Goal: Task Accomplishment & Management: Manage account settings

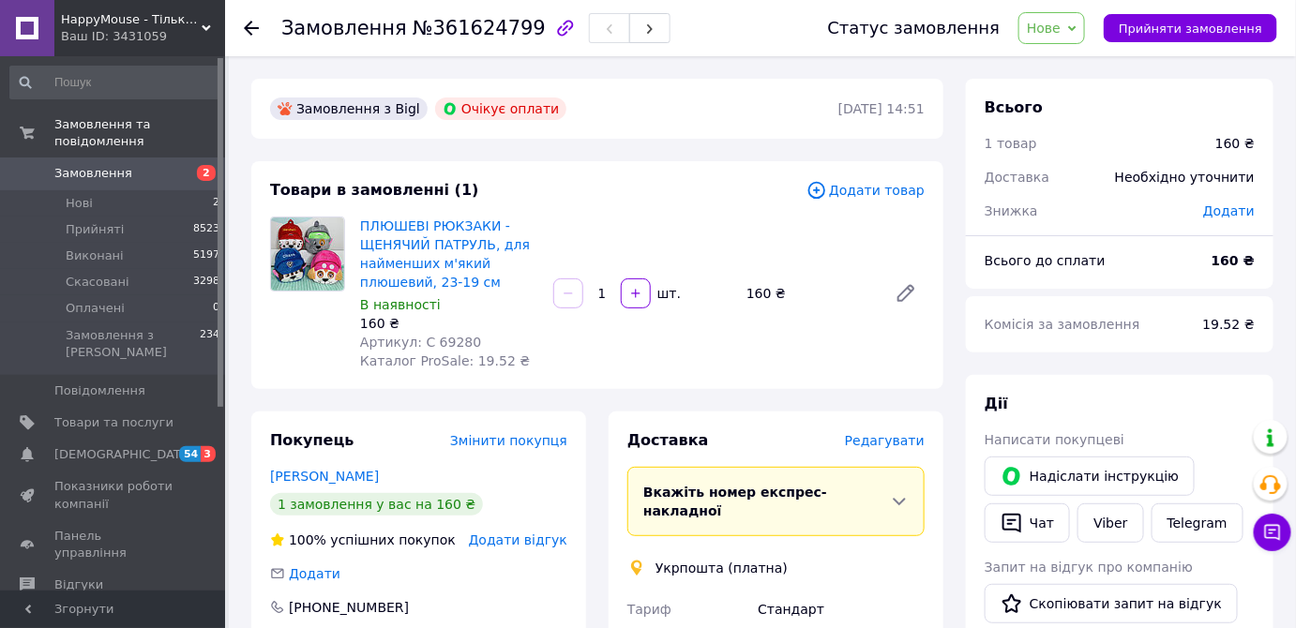
drag, startPoint x: 180, startPoint y: 143, endPoint x: 190, endPoint y: 18, distance: 125.2
click at [180, 158] on link "Замовлення 2" at bounding box center [115, 174] width 231 height 32
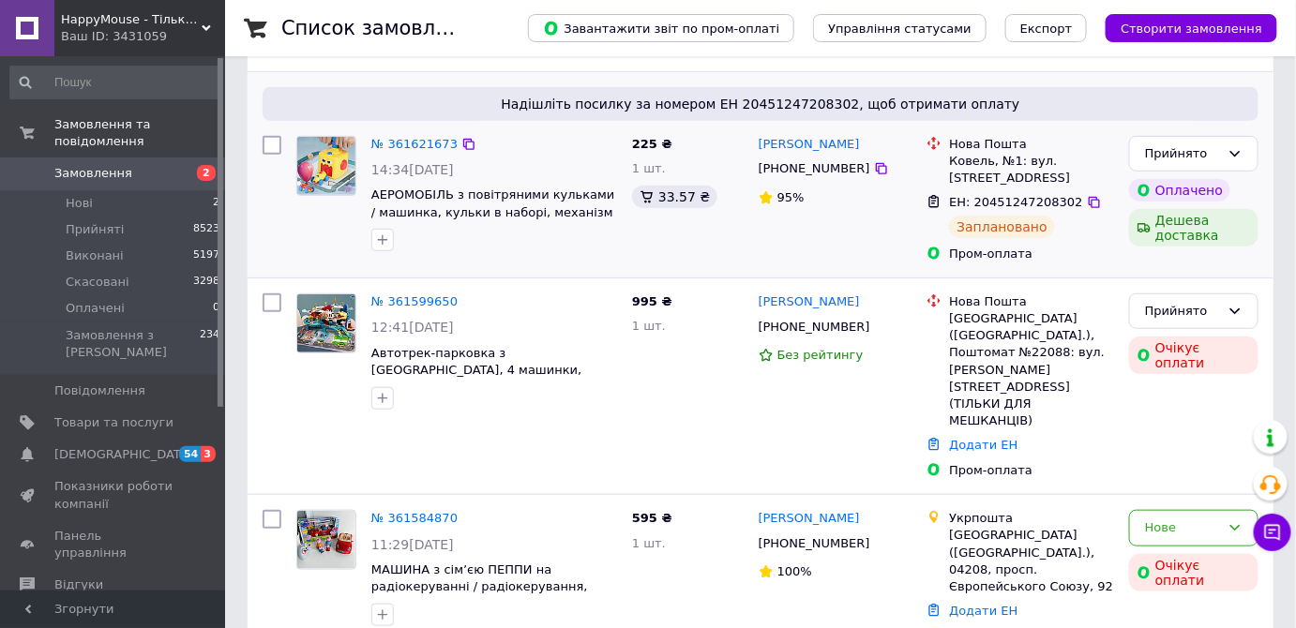
scroll to position [256, 0]
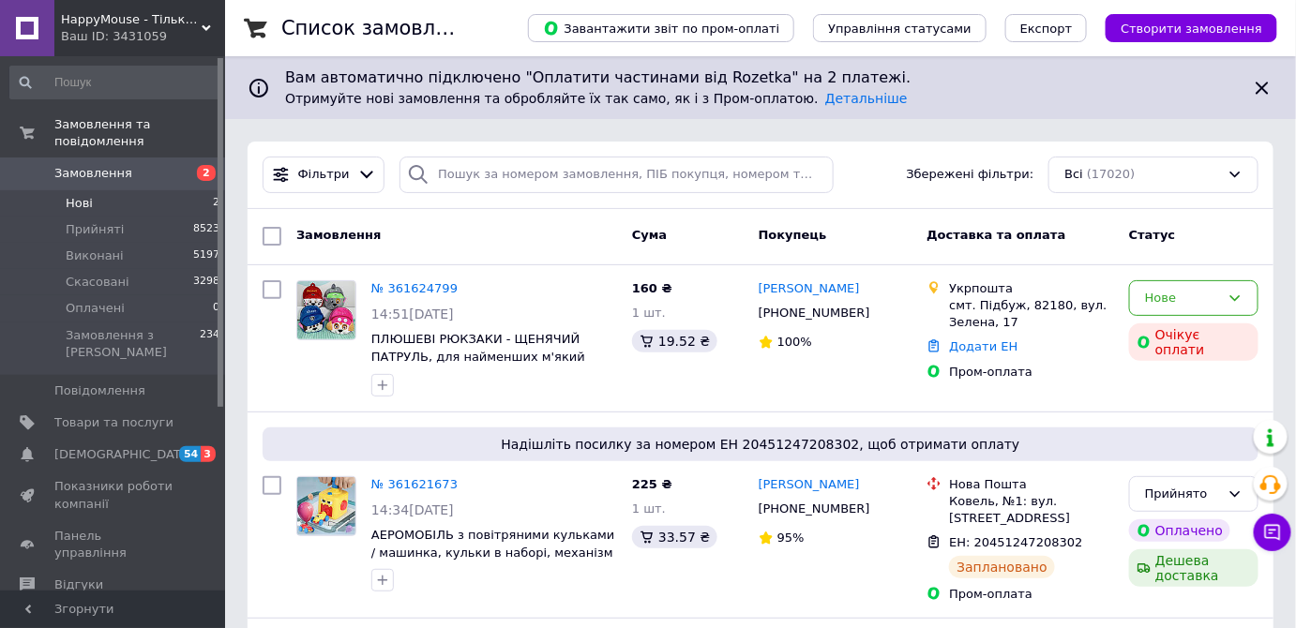
click at [213, 195] on span "2" at bounding box center [216, 203] width 7 height 17
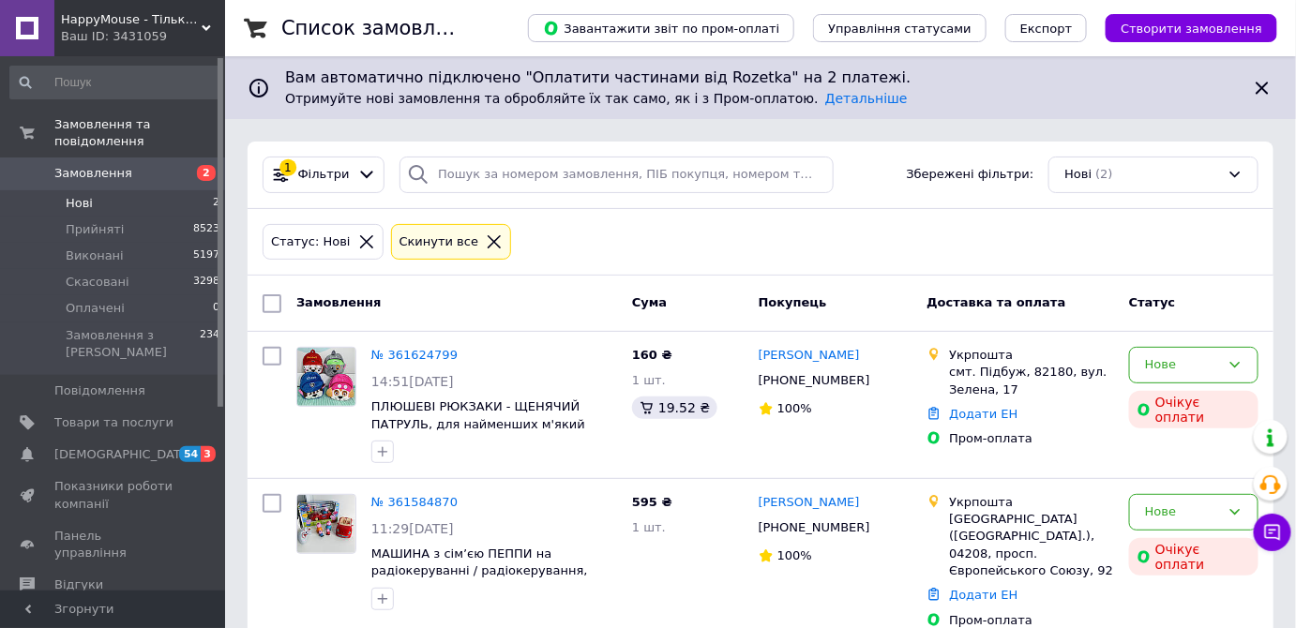
scroll to position [18, 0]
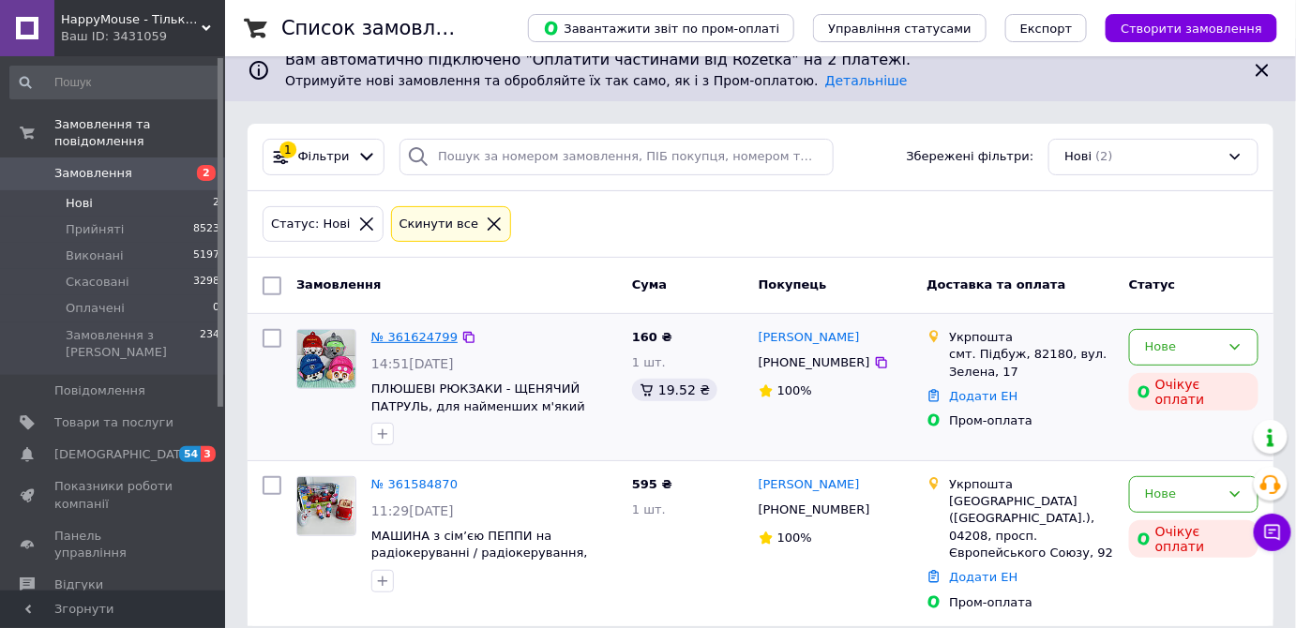
click at [415, 335] on link "№ 361624799" at bounding box center [414, 337] width 86 height 14
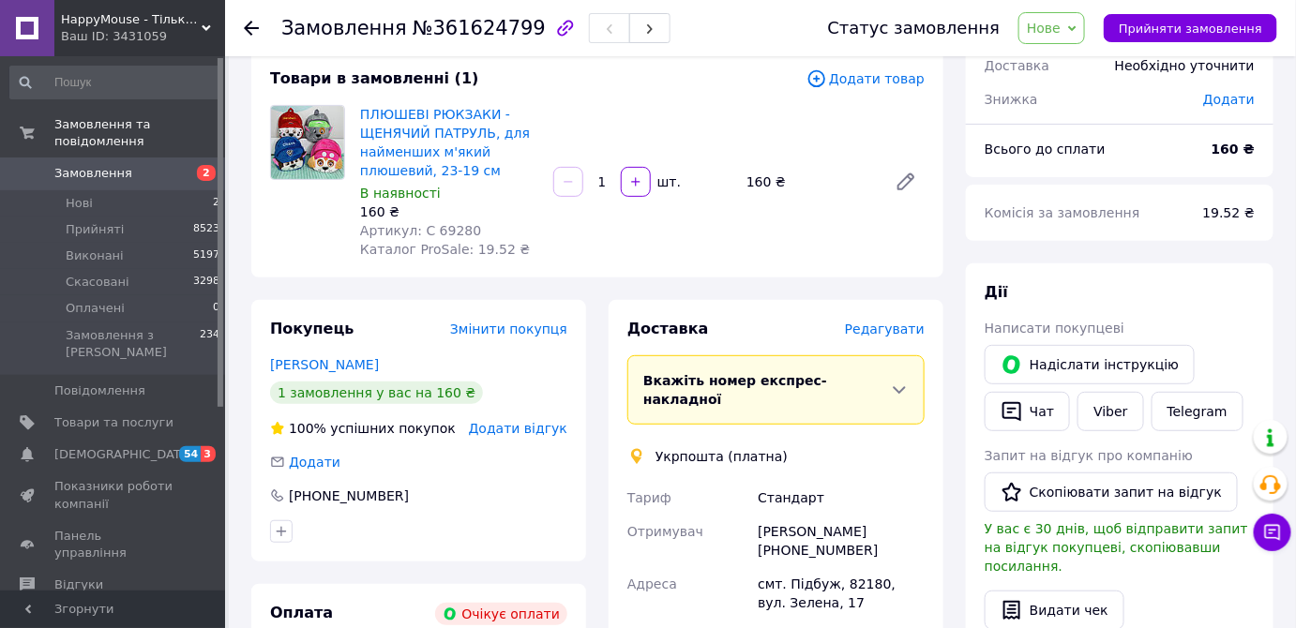
scroll to position [170, 0]
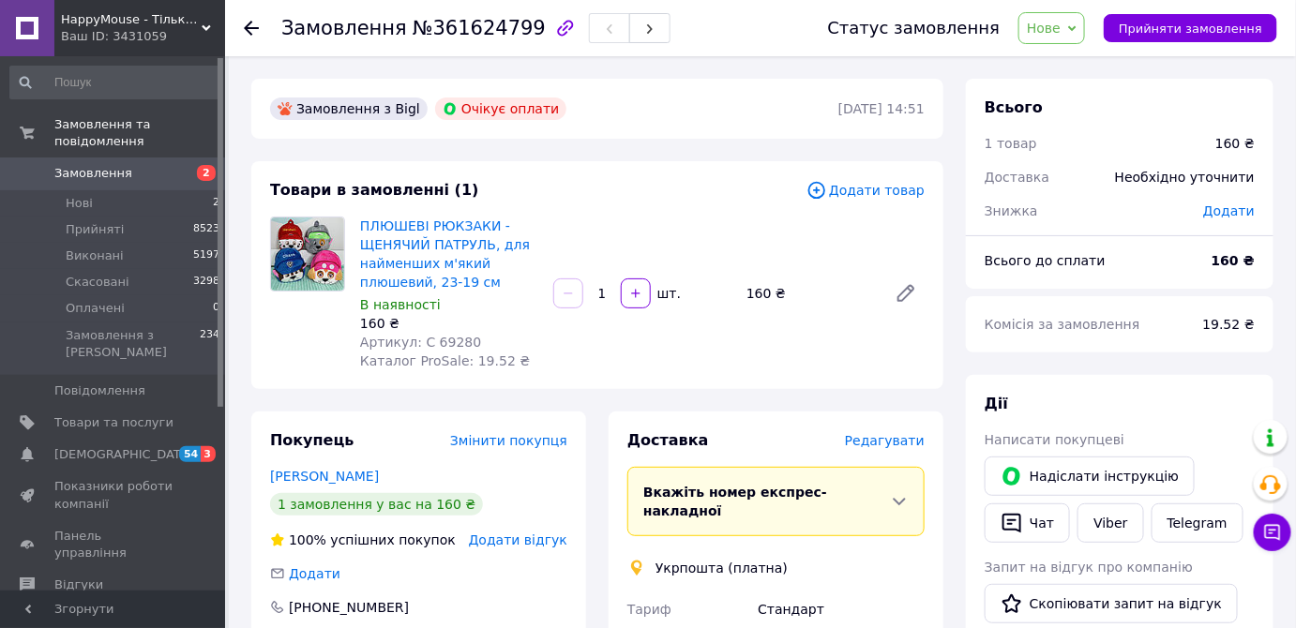
click at [1061, 33] on span "Нове" at bounding box center [1044, 28] width 34 height 15
click at [1069, 61] on li "Прийнято" at bounding box center [1062, 66] width 86 height 28
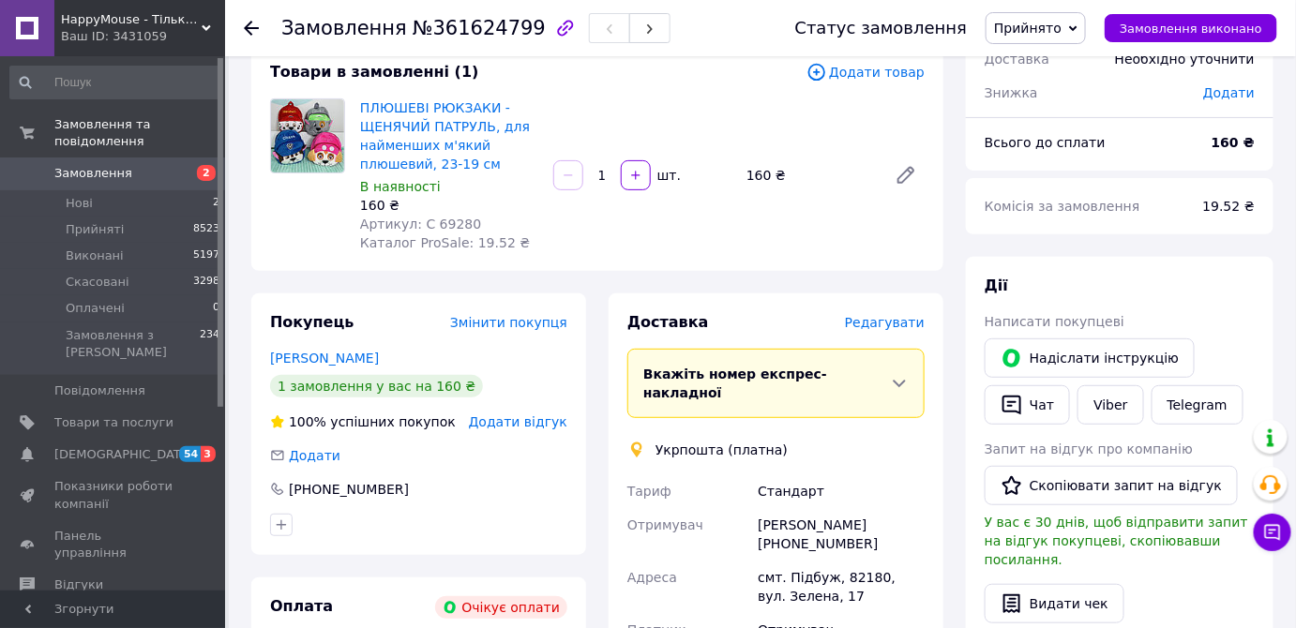
scroll to position [255, 0]
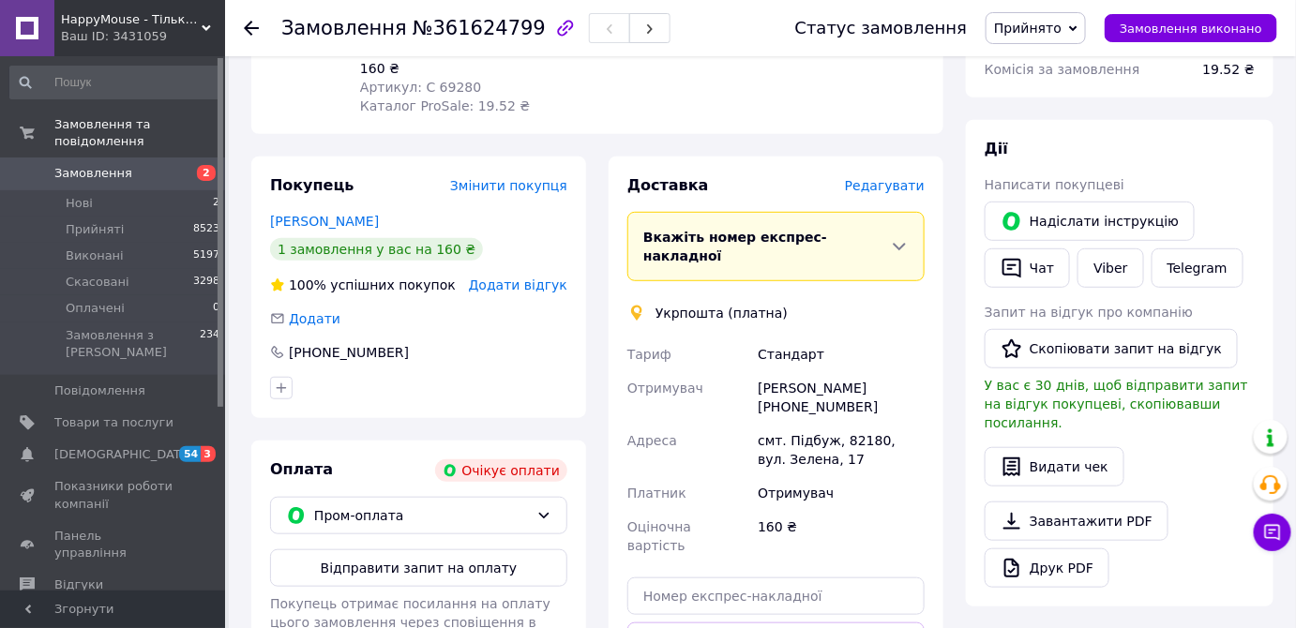
click at [815, 371] on div "Ольга Кугівчак +380976081021" at bounding box center [841, 397] width 174 height 53
copy div "Кугівчак"
click at [768, 371] on div "Ольга Кугівчак +380976081021" at bounding box center [841, 397] width 174 height 53
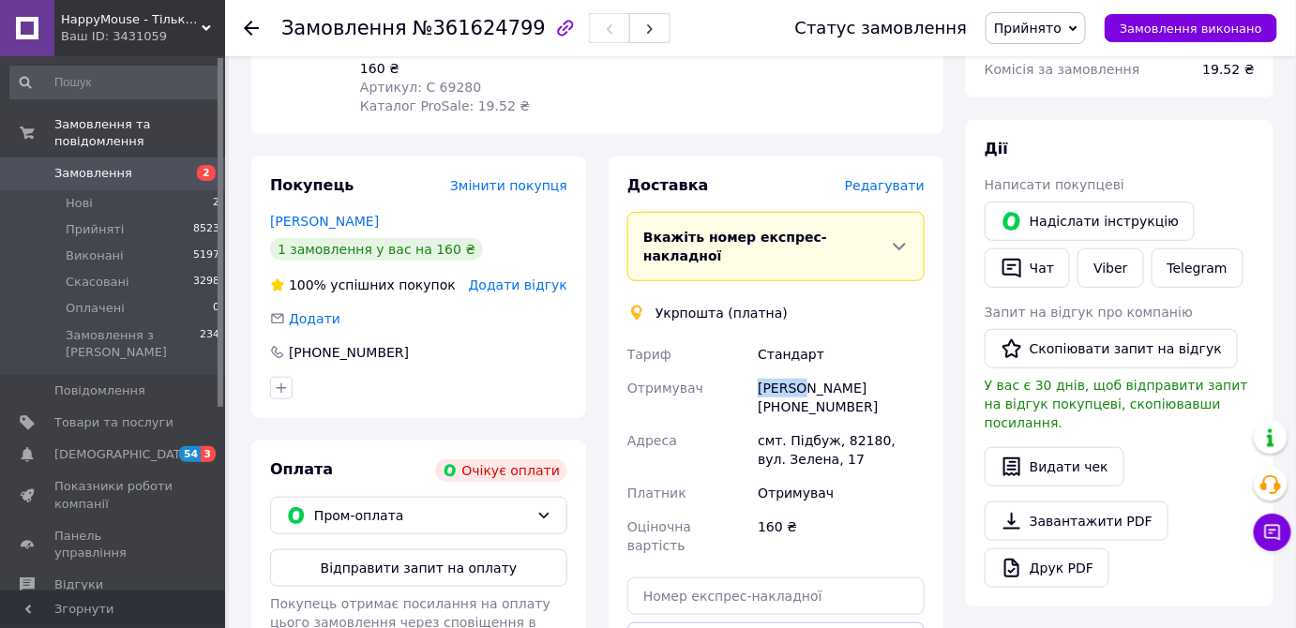
copy div "Ольга"
click at [797, 385] on div "Ольга Кугівчак +380976081021" at bounding box center [841, 397] width 174 height 53
copy div "380976081021"
click at [803, 424] on div "смт. Підбуж, 82180, вул. Зелена, 17" at bounding box center [841, 450] width 174 height 53
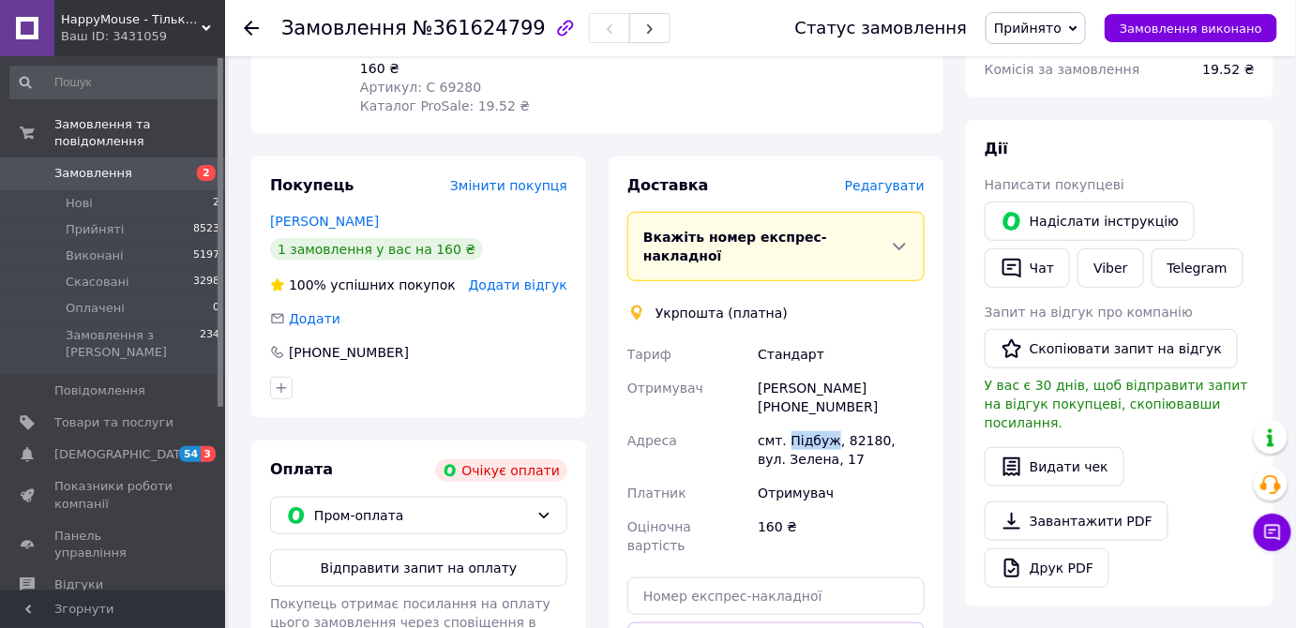
click at [803, 424] on div "смт. Підбуж, 82180, вул. Зелена, 17" at bounding box center [841, 450] width 174 height 53
copy div "Підбуж"
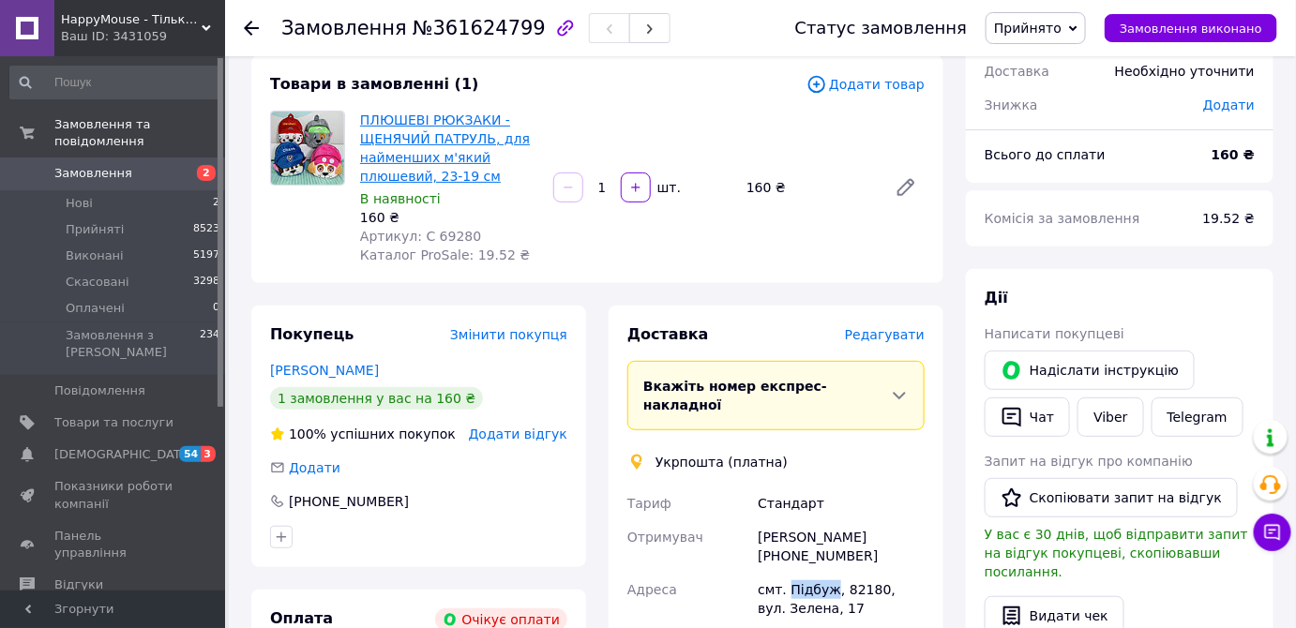
scroll to position [84, 0]
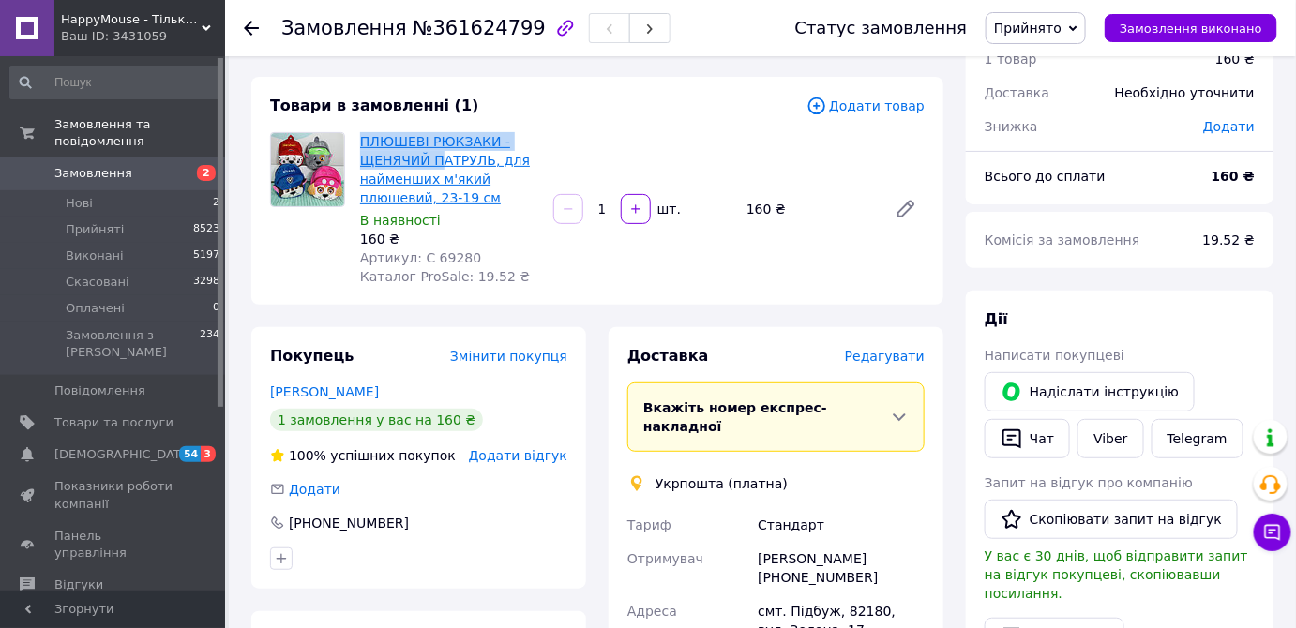
drag, startPoint x: 363, startPoint y: 133, endPoint x: 441, endPoint y: 159, distance: 82.1
click at [441, 159] on div "ПЛЮШЕВІ РЮКЗАКИ - ЩЕНЯЧИЙ ПАТРУЛЬ, для найменших м'який плюшевий, 23-19 см В на…" at bounding box center [449, 208] width 193 height 161
copy link "ПЛЮШЕВІ РЮКЗАКИ - ЩЕНЯЧИЙ П"
click at [179, 165] on span "2" at bounding box center [199, 173] width 52 height 17
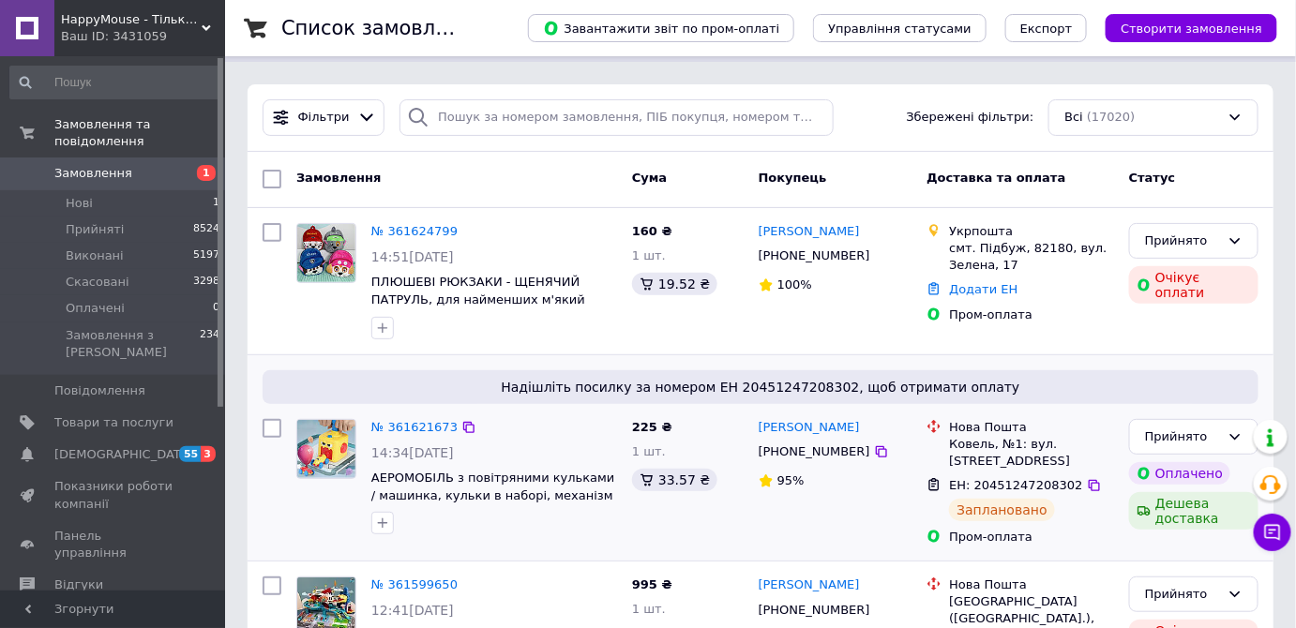
scroll to position [84, 0]
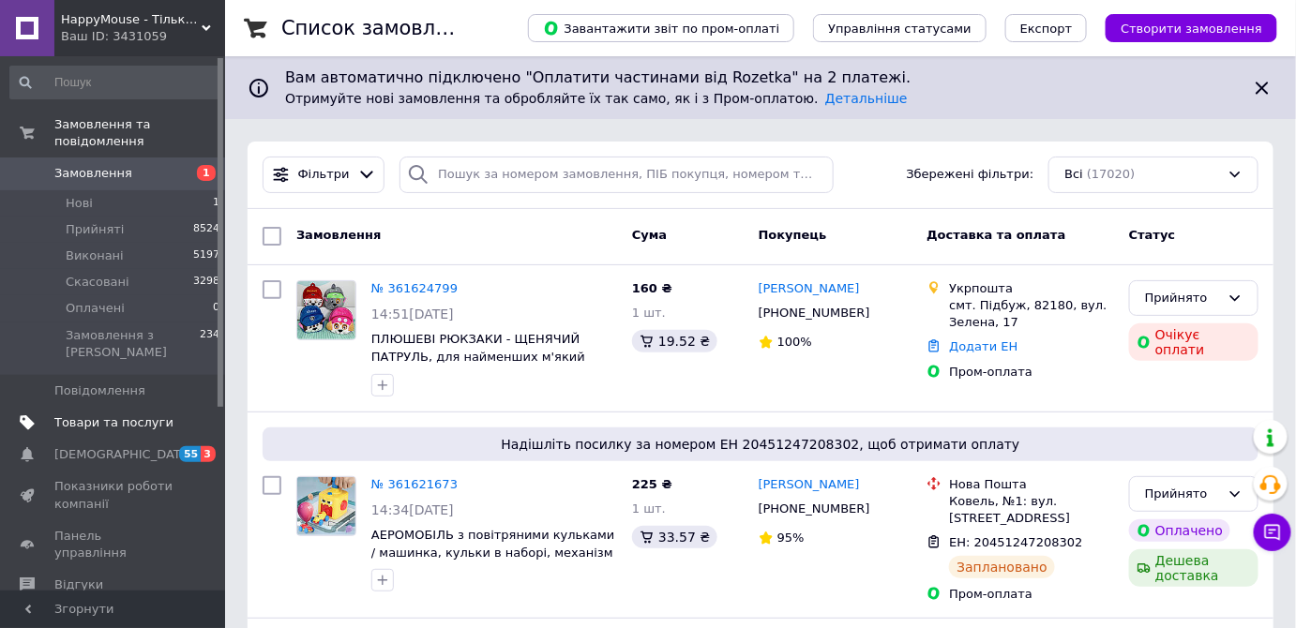
click at [127, 415] on span "Товари та послуги" at bounding box center [113, 423] width 119 height 17
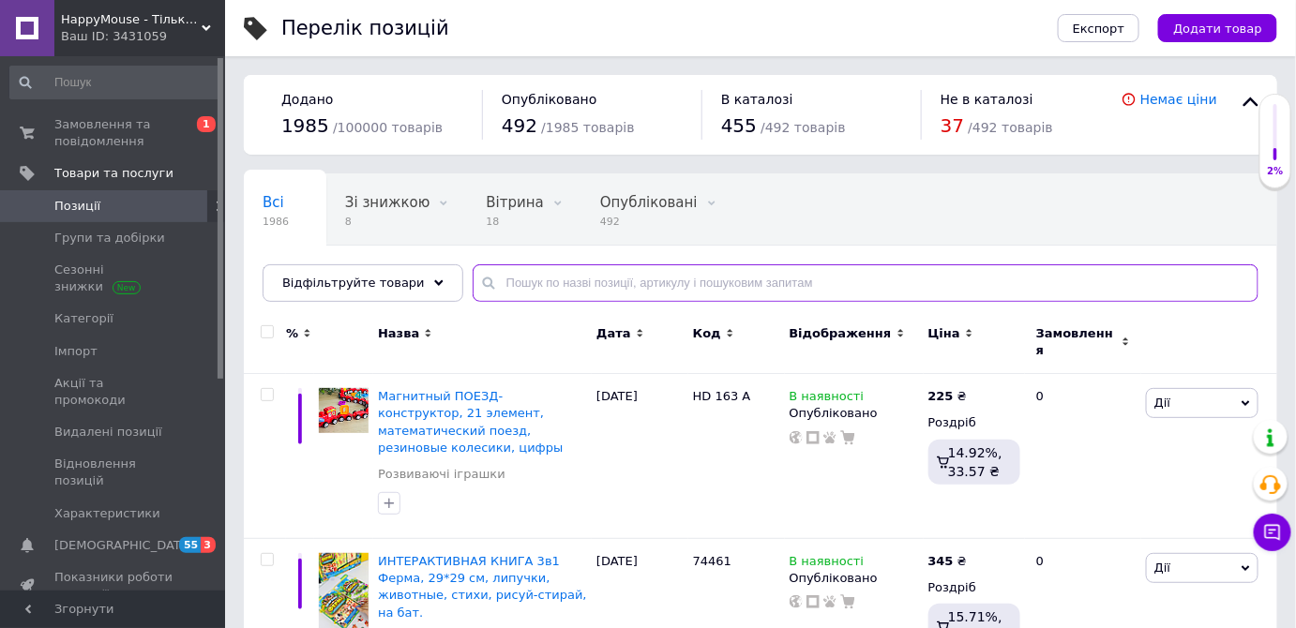
click at [558, 291] on input "text" at bounding box center [866, 283] width 786 height 38
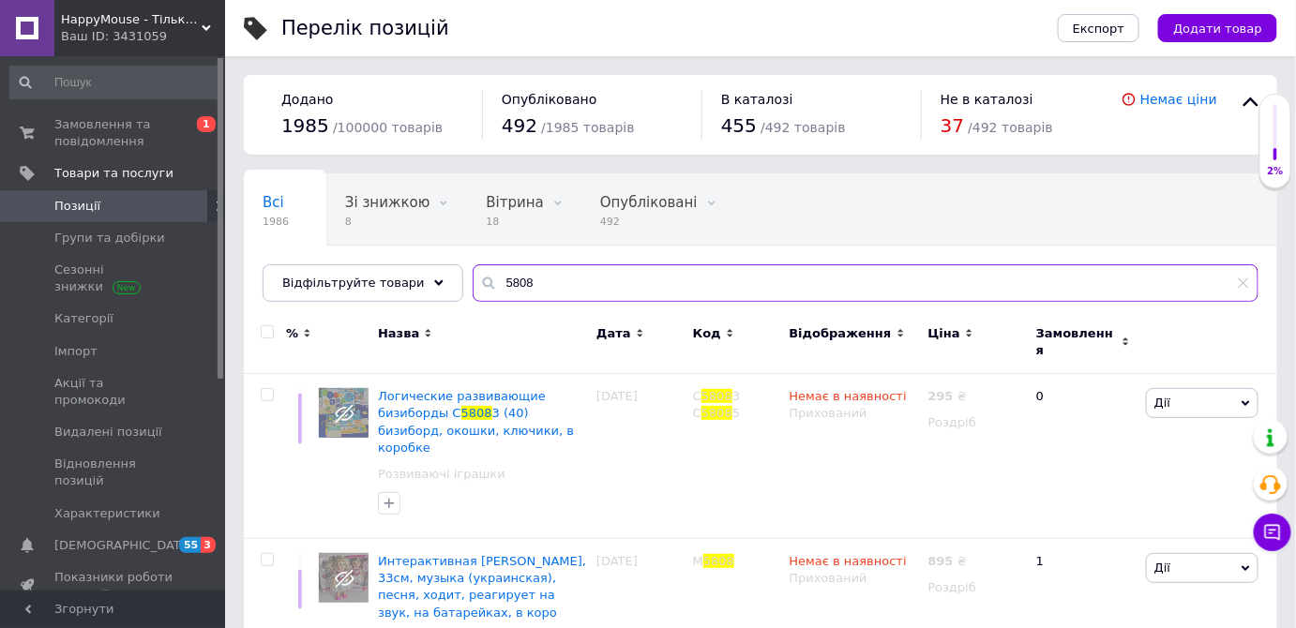
scroll to position [63, 0]
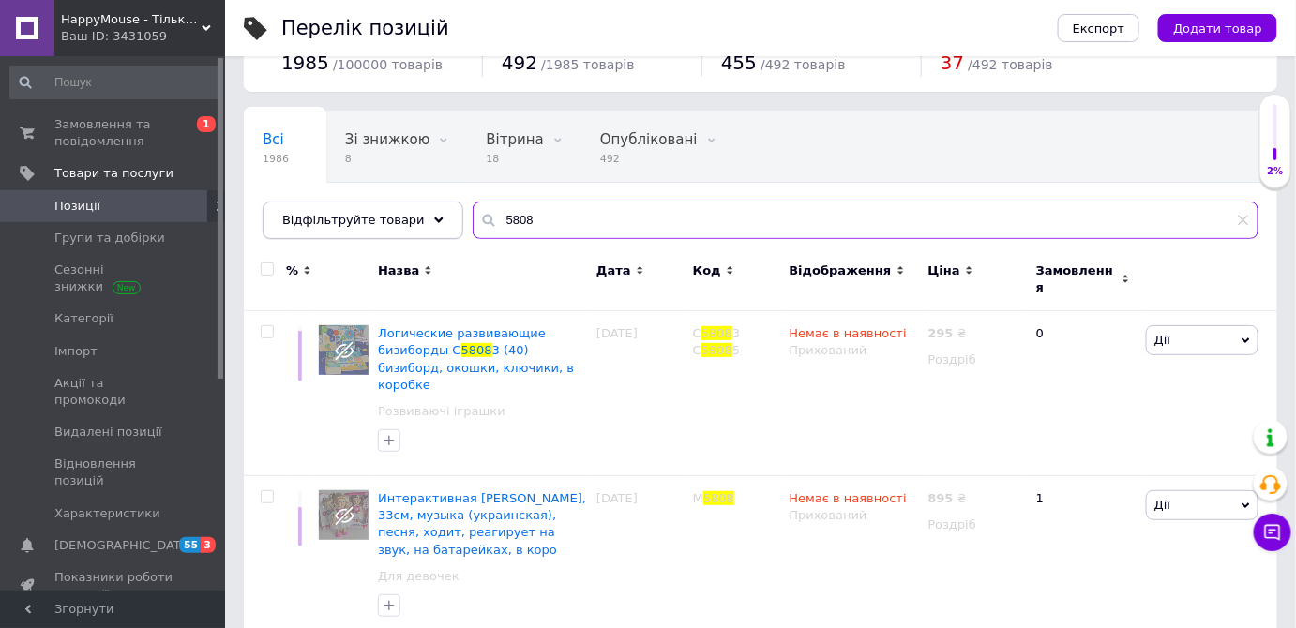
click at [341, 213] on div "Відфільтруйте товари 5808" at bounding box center [761, 221] width 996 height 38
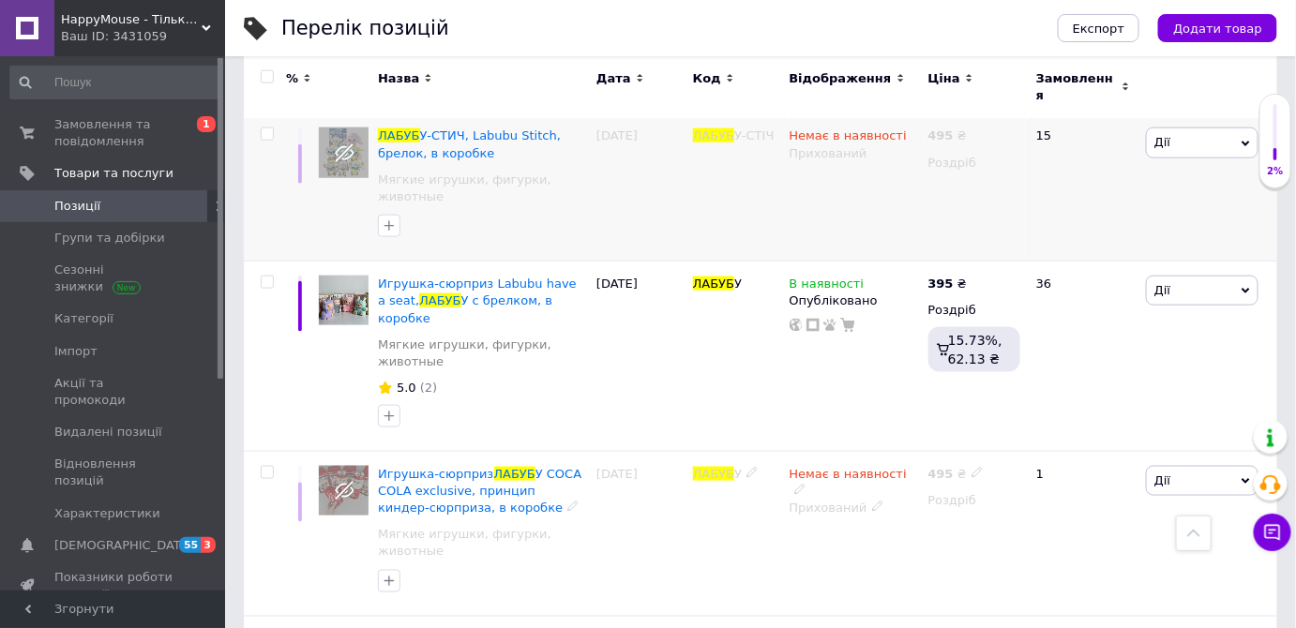
scroll to position [495, 0]
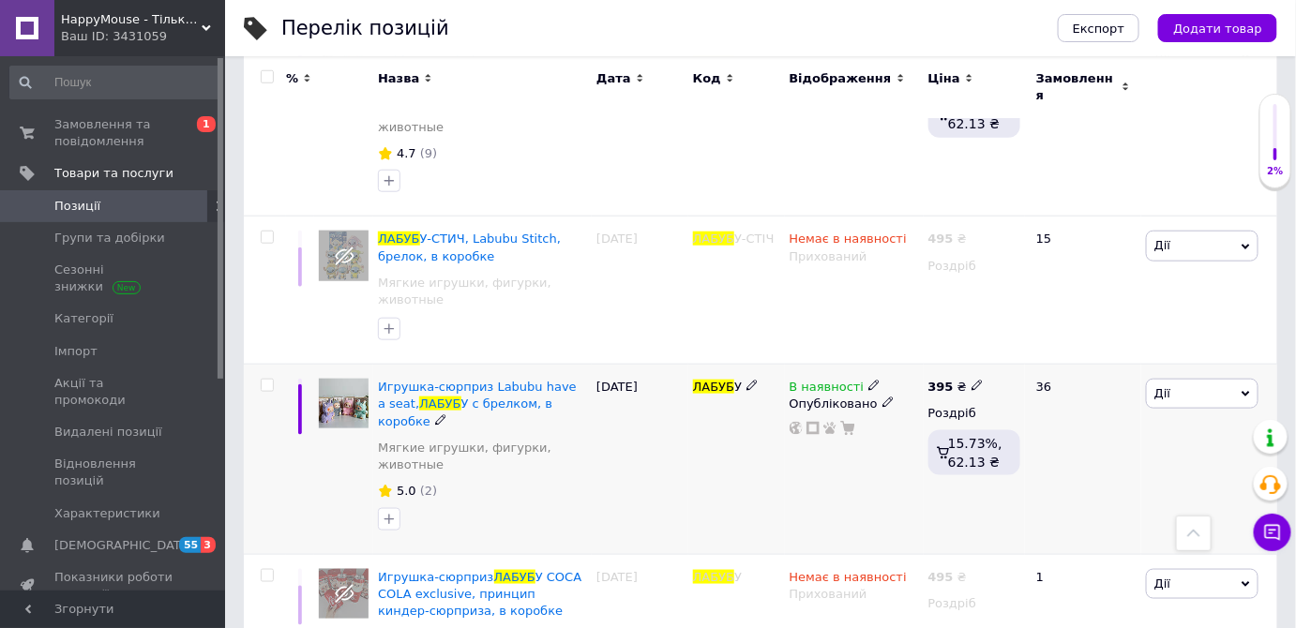
click at [869, 379] on span at bounding box center [874, 385] width 12 height 12
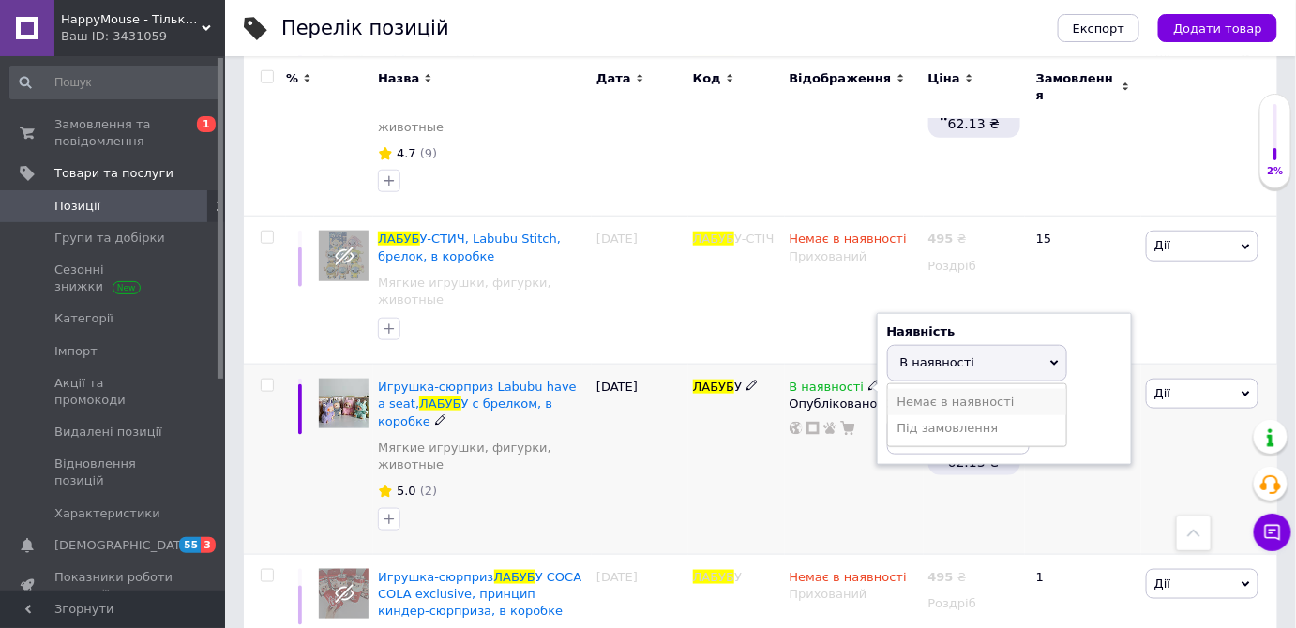
click at [898, 389] on li "Немає в наявності" at bounding box center [977, 402] width 178 height 26
click at [814, 380] on div "В наявності Наявність Немає в наявності В наявності Під замовлення Залишки шт. …" at bounding box center [854, 460] width 139 height 190
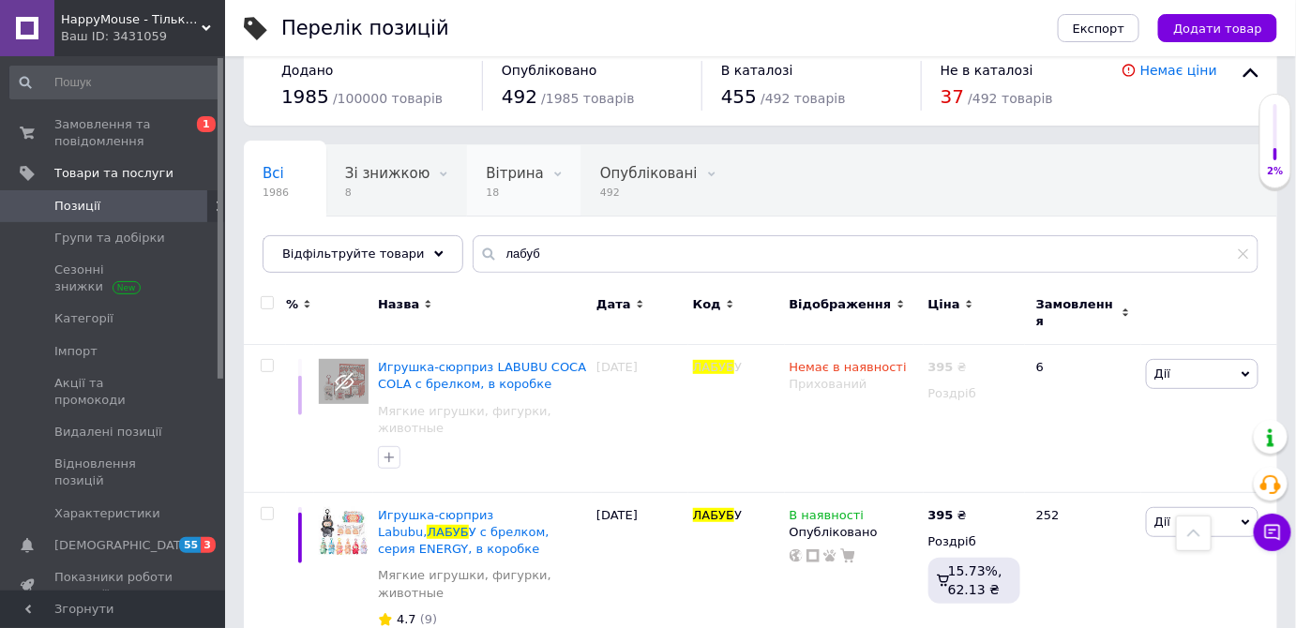
scroll to position [0, 0]
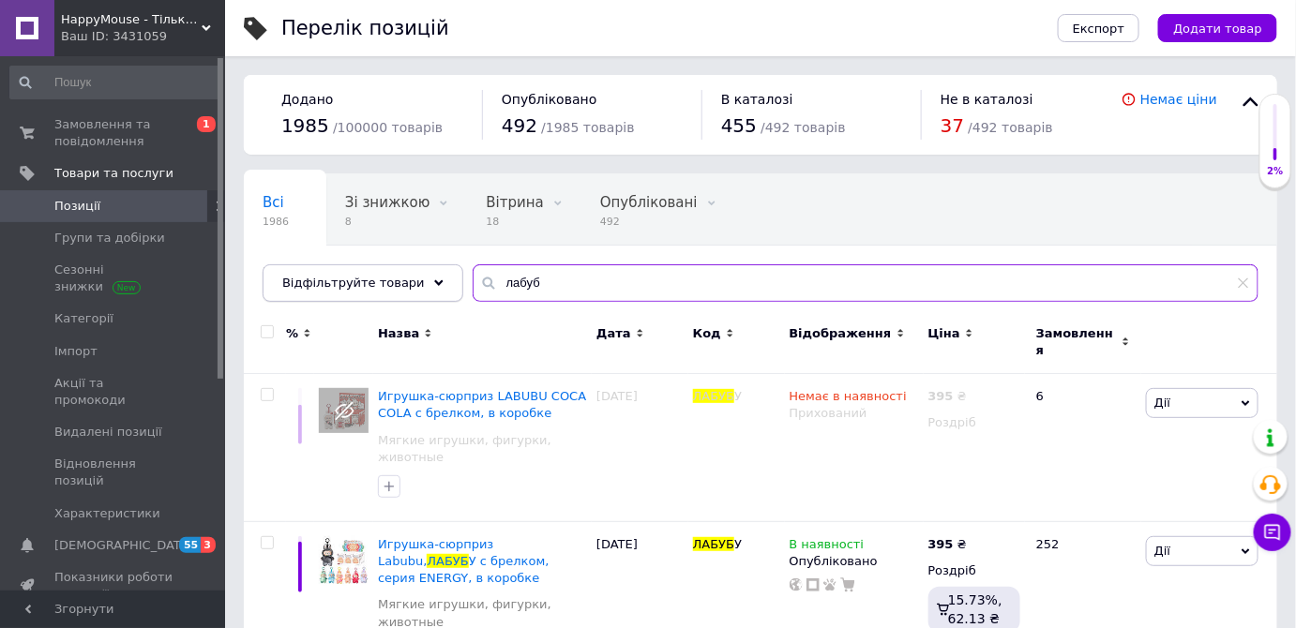
drag, startPoint x: 567, startPoint y: 285, endPoint x: 335, endPoint y: 291, distance: 232.7
click at [336, 288] on div "Відфільтруйте товари лабуб" at bounding box center [761, 283] width 996 height 38
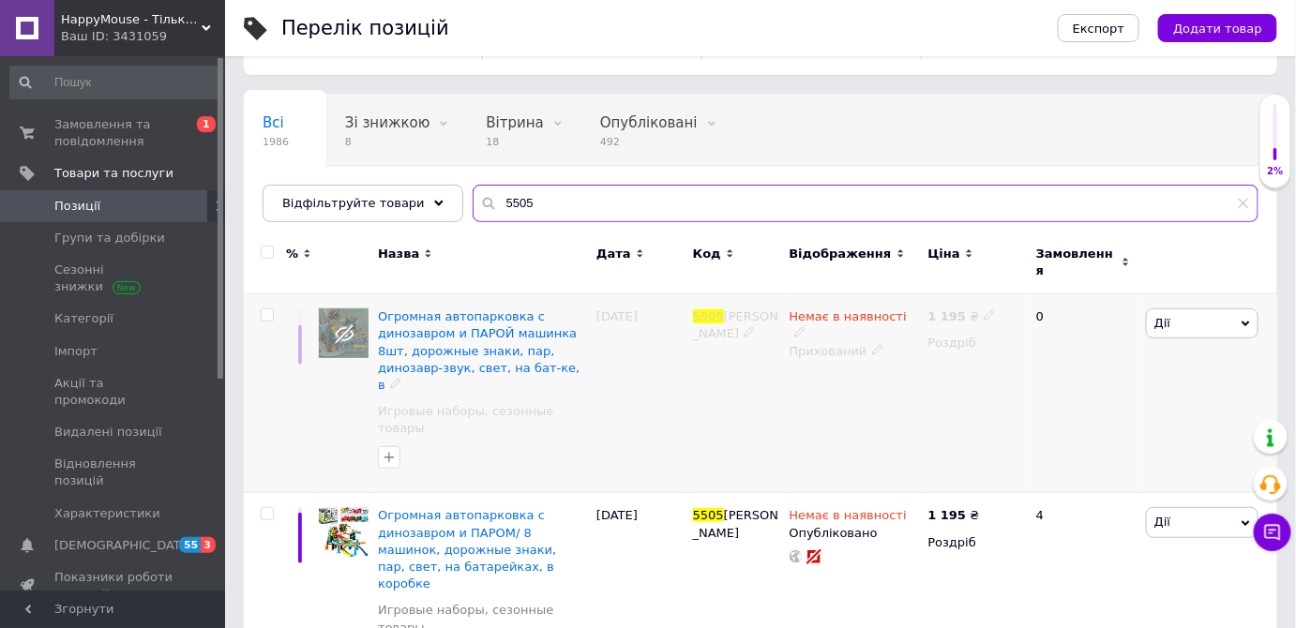
scroll to position [80, 0]
drag, startPoint x: 517, startPoint y: 202, endPoint x: 458, endPoint y: 201, distance: 59.1
click at [473, 201] on div "5505" at bounding box center [866, 204] width 786 height 38
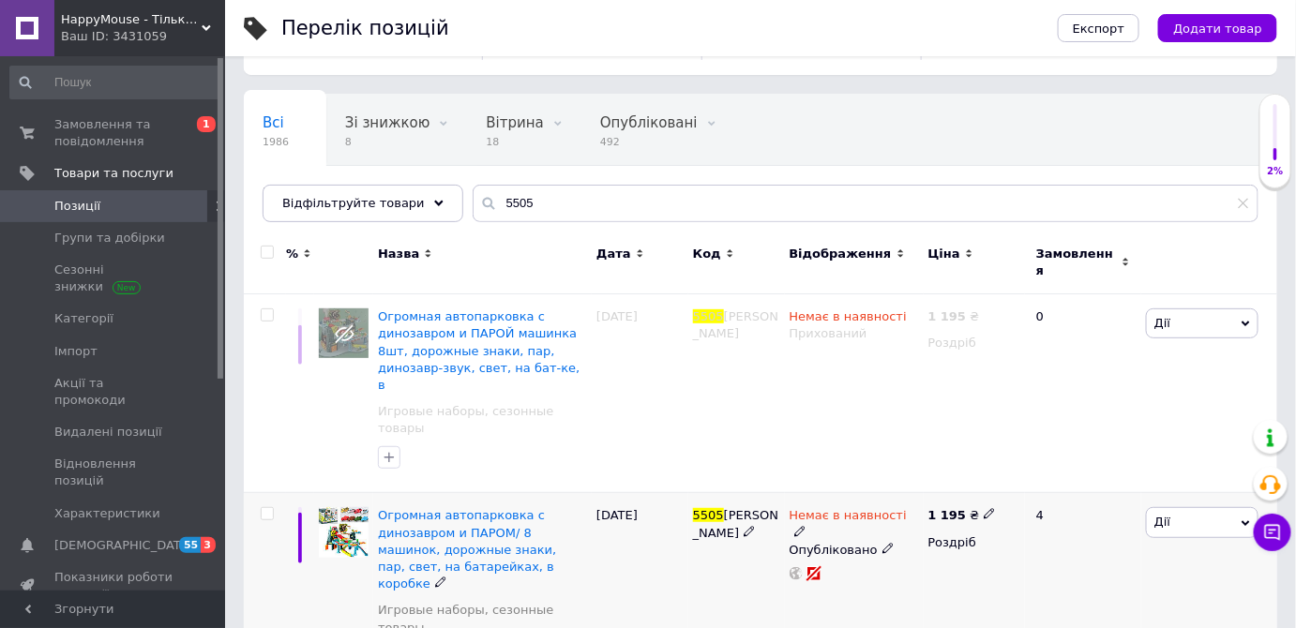
click at [1184, 507] on span "Дії" at bounding box center [1202, 522] width 113 height 30
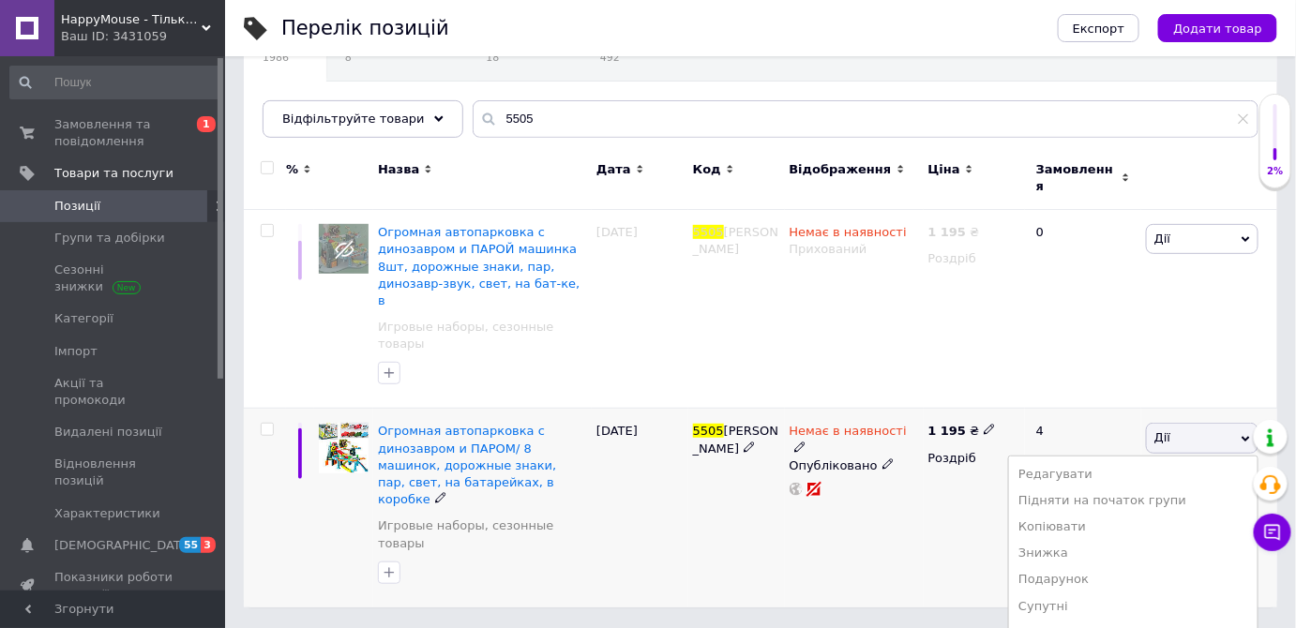
scroll to position [245, 0]
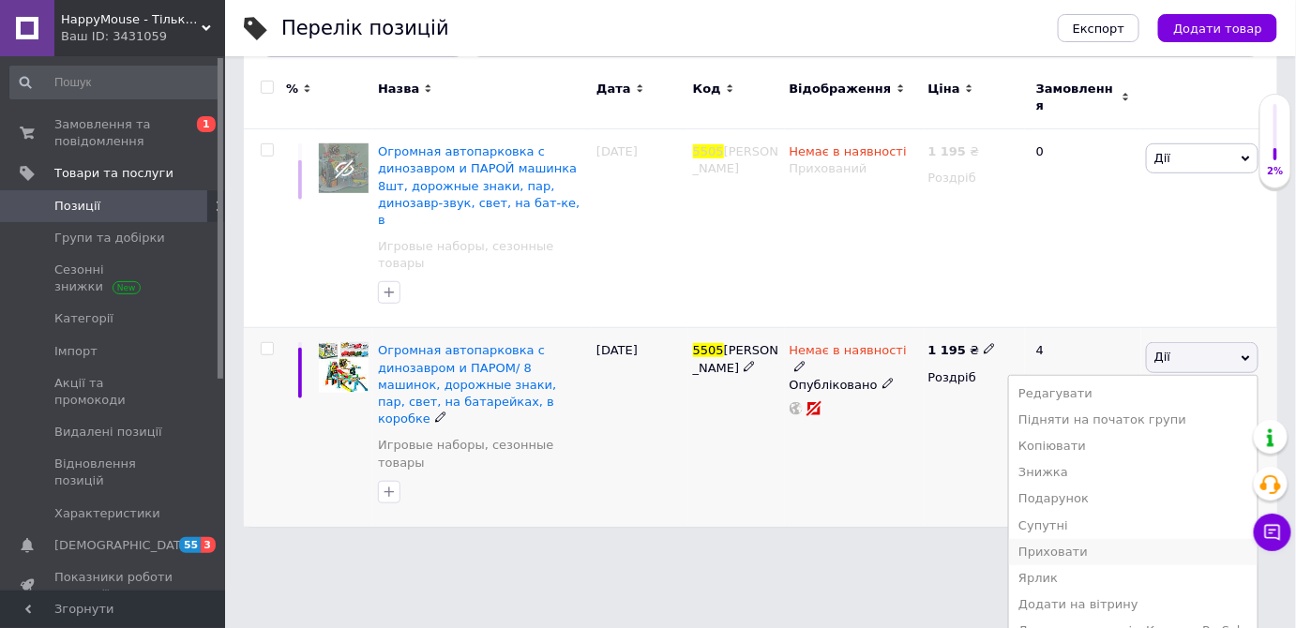
click at [1103, 539] on li "Приховати" at bounding box center [1133, 552] width 249 height 26
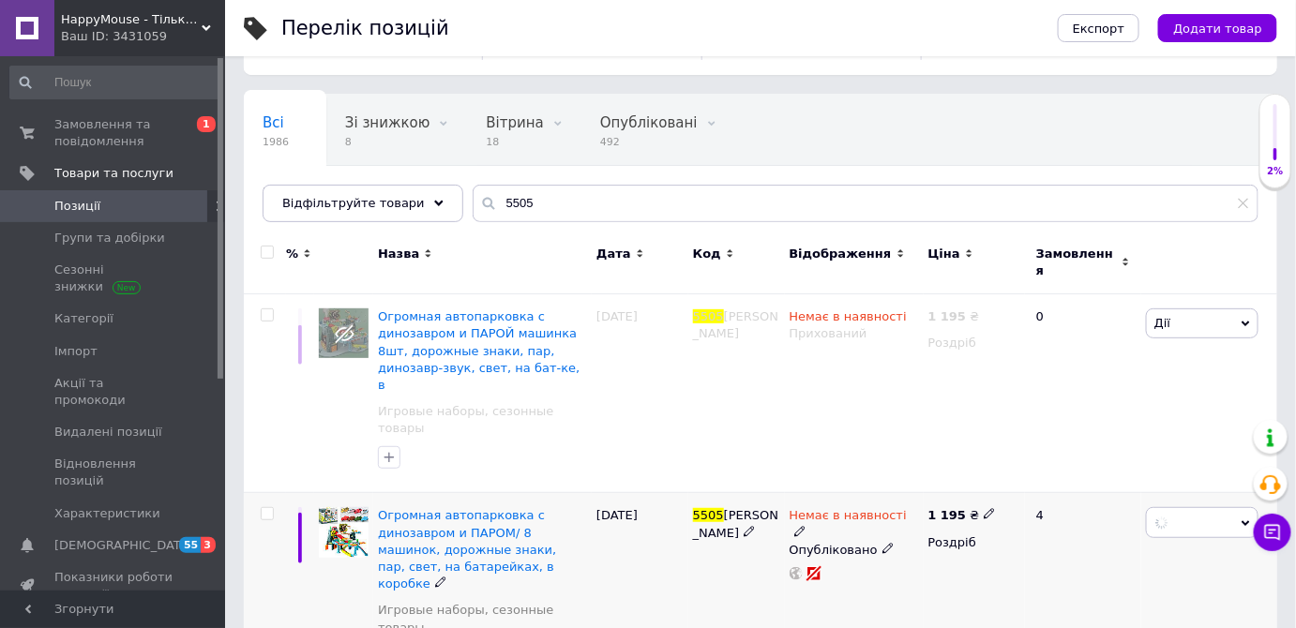
click at [991, 518] on div "1 195 ₴ Роздріб" at bounding box center [974, 592] width 101 height 199
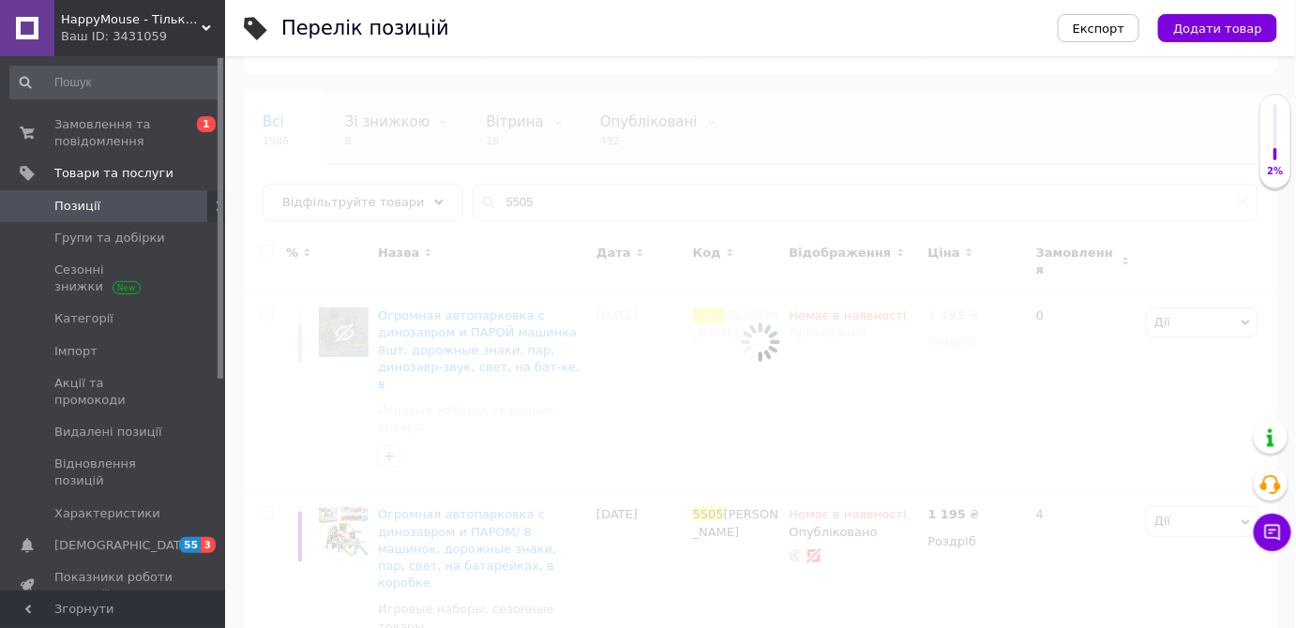
scroll to position [80, 0]
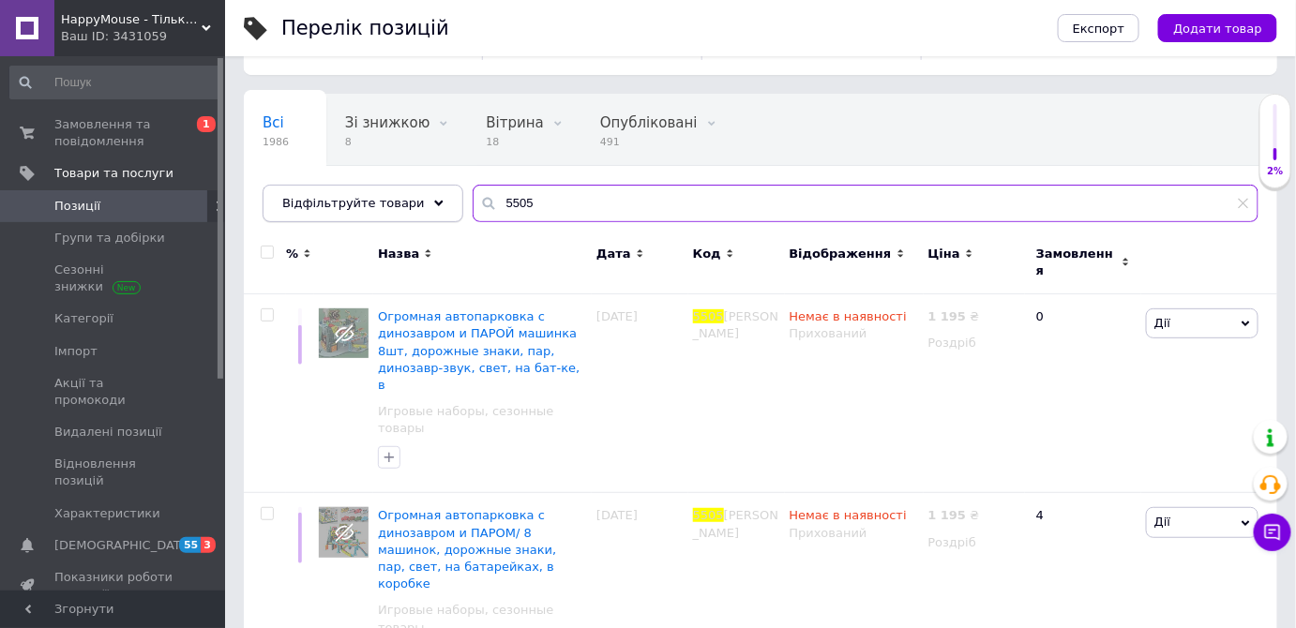
drag, startPoint x: 569, startPoint y: 201, endPoint x: 361, endPoint y: 195, distance: 208.3
click at [380, 195] on div "Відфільтруйте товари 5505" at bounding box center [761, 204] width 996 height 38
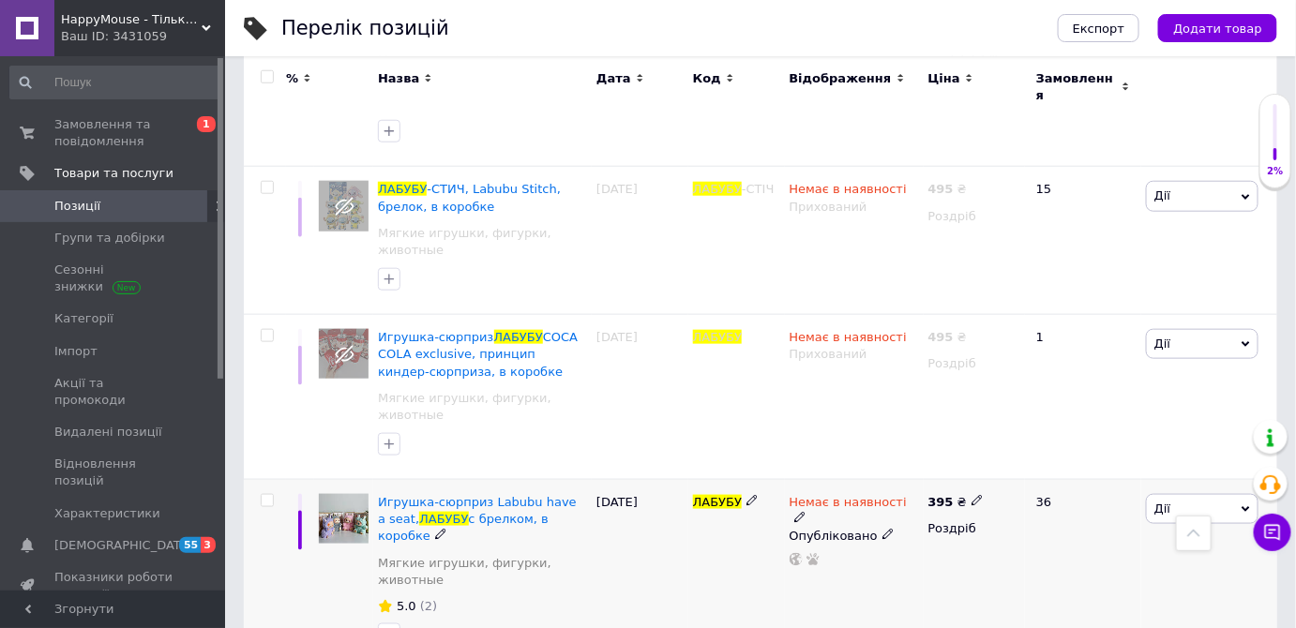
scroll to position [677, 0]
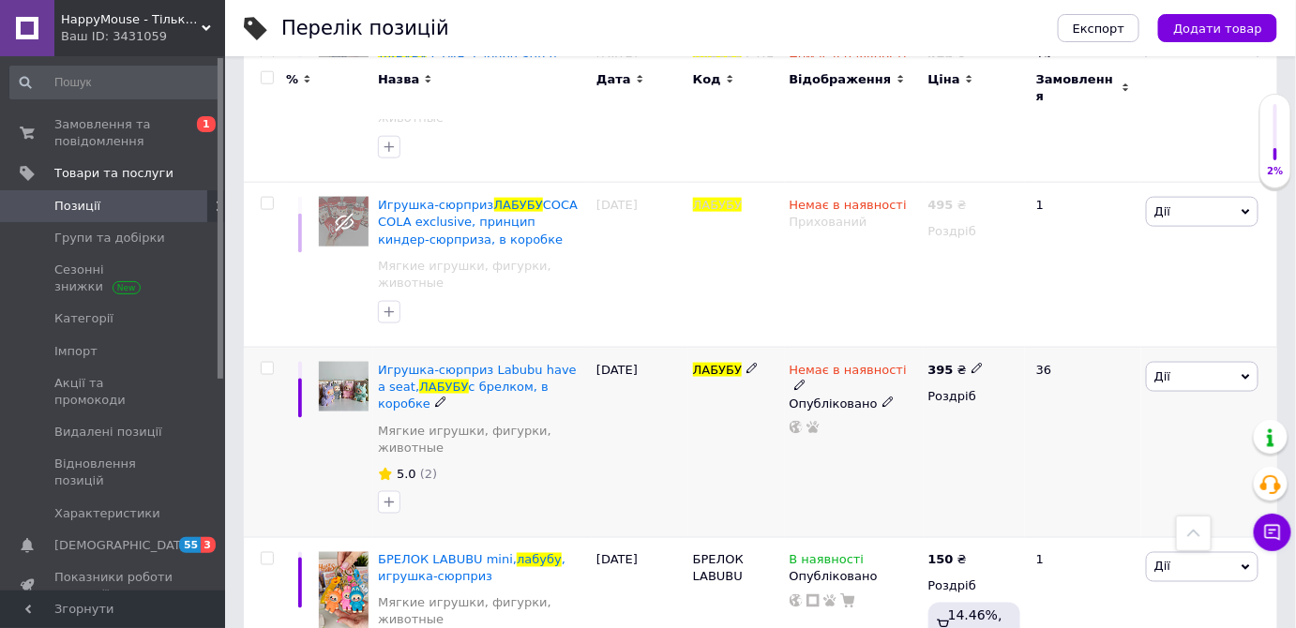
click at [1204, 362] on span "Дії" at bounding box center [1202, 377] width 113 height 30
click at [1109, 558] on li "Приховати" at bounding box center [1133, 571] width 249 height 26
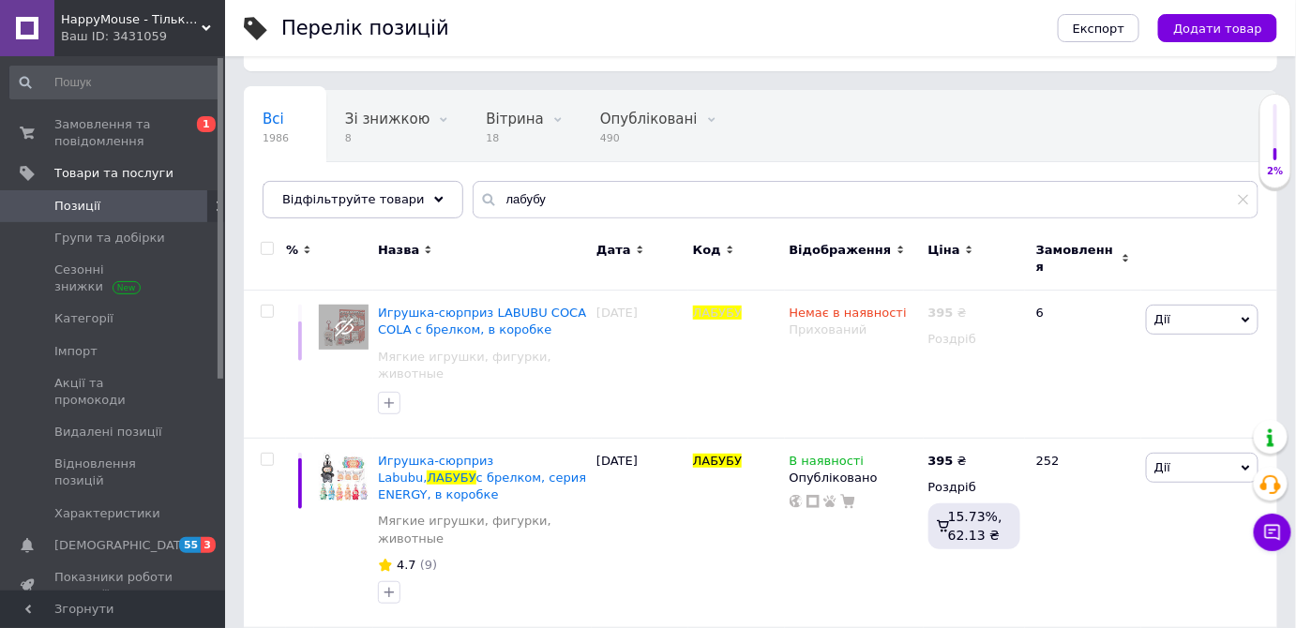
scroll to position [84, 0]
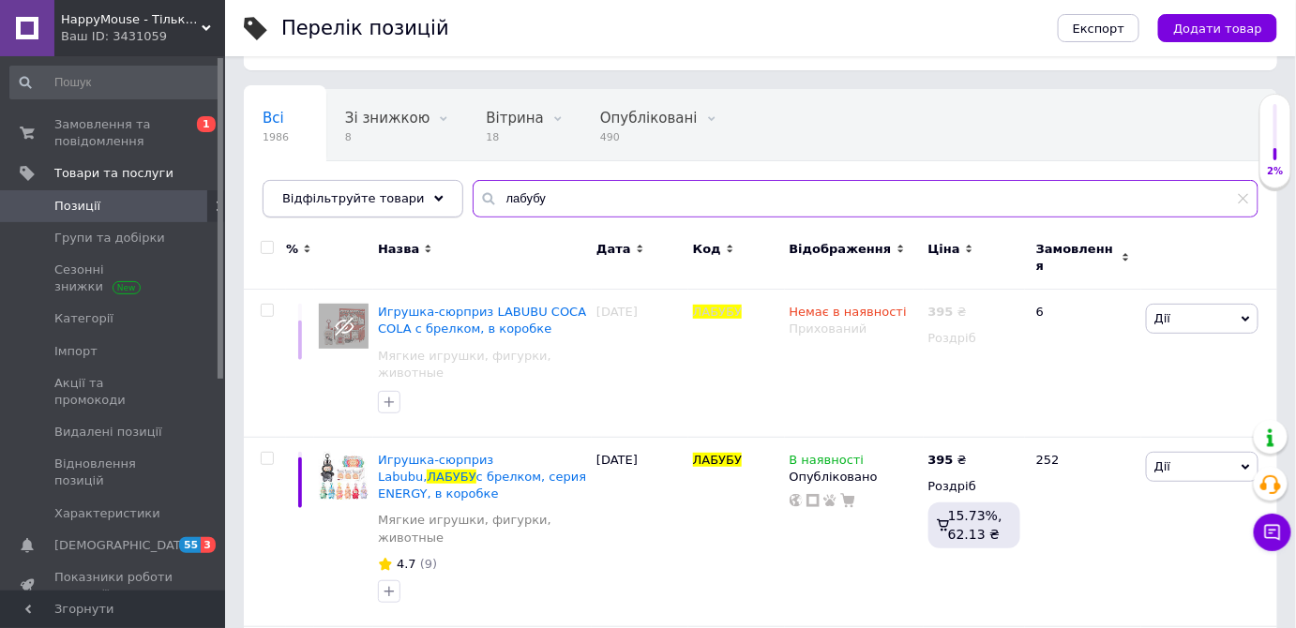
drag, startPoint x: 545, startPoint y: 201, endPoint x: 400, endPoint y: 198, distance: 144.5
click at [407, 198] on div "Відфільтруйте товари лабубу" at bounding box center [761, 199] width 996 height 38
paste input "MD 0950-57"
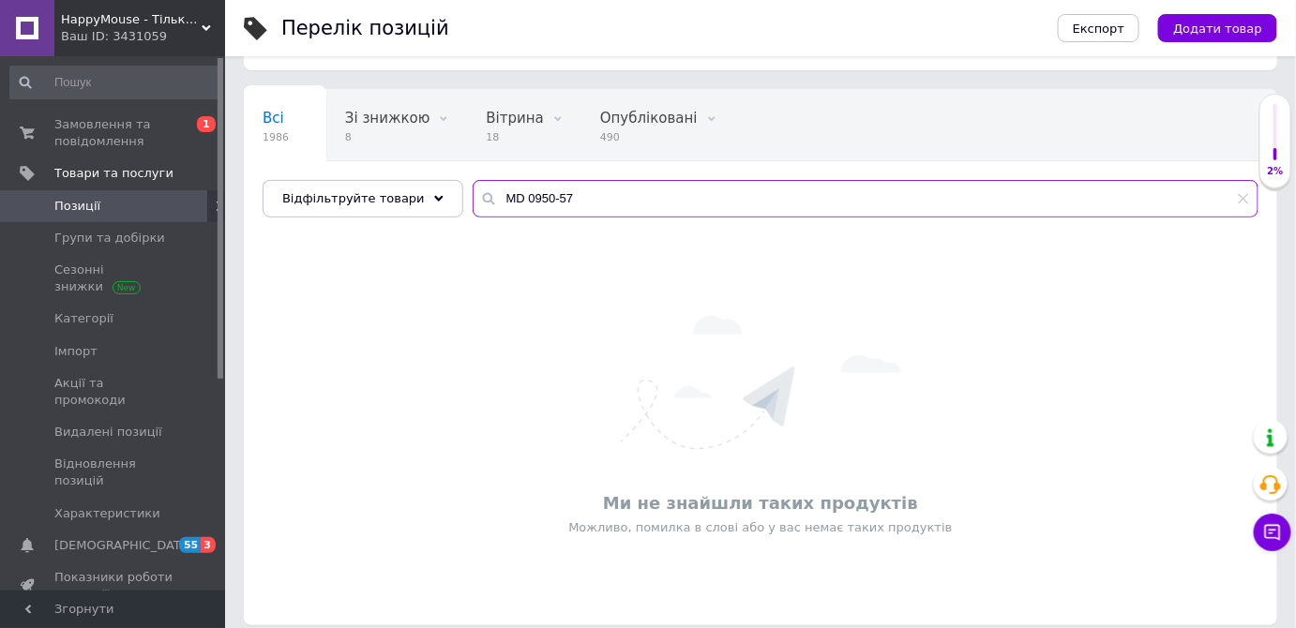
drag, startPoint x: 527, startPoint y: 196, endPoint x: 577, endPoint y: 196, distance: 49.7
click at [577, 196] on input "MD 0950-57" at bounding box center [866, 199] width 786 height 38
drag, startPoint x: 562, startPoint y: 202, endPoint x: 167, endPoint y: 204, distance: 394.8
click at [199, 203] on div "HappyMouse - Тільки кращі іграшки за доступними цінами💛 Ваш ID: 3431059 Сайт Ha…" at bounding box center [648, 280] width 1296 height 729
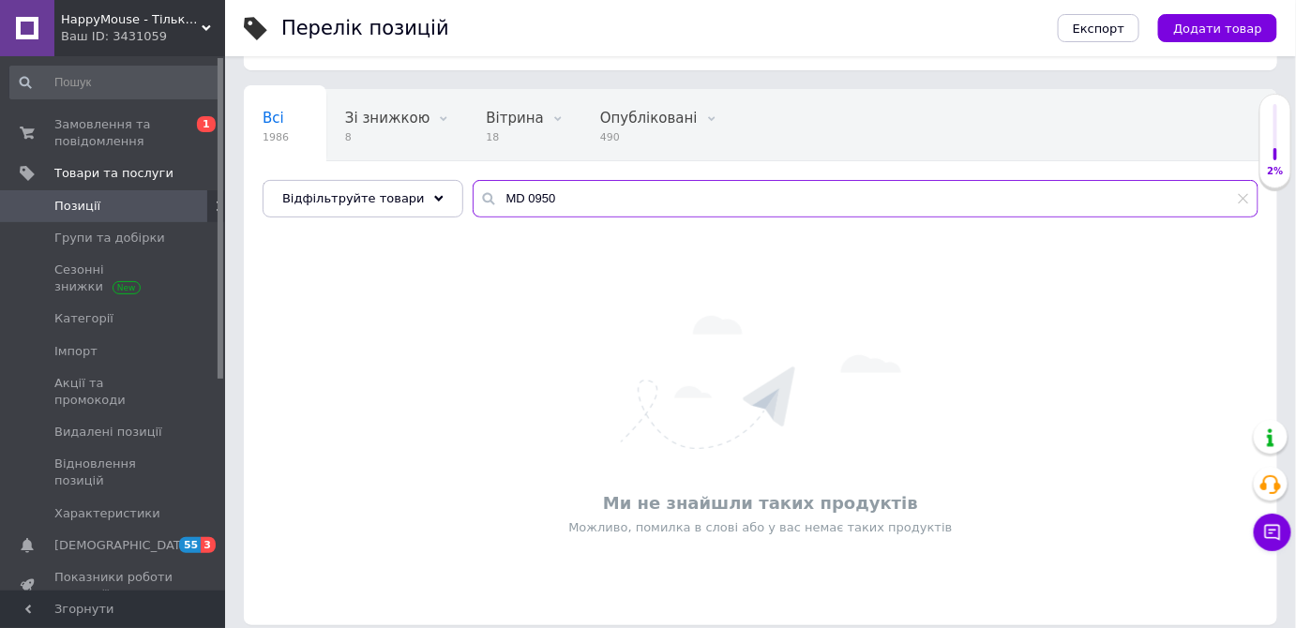
paste input "Дерев'яна риболовля"
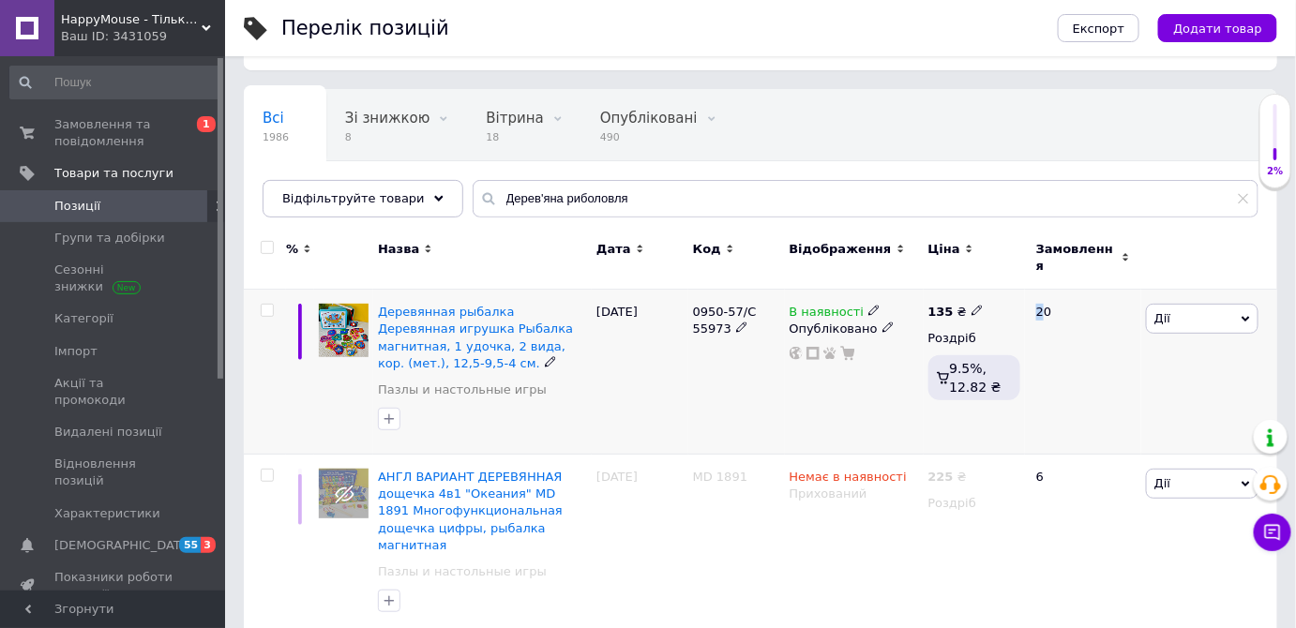
drag, startPoint x: 1033, startPoint y: 328, endPoint x: 1047, endPoint y: 333, distance: 13.9
click at [1047, 333] on div "20" at bounding box center [1083, 372] width 116 height 165
click at [868, 305] on icon at bounding box center [873, 310] width 11 height 11
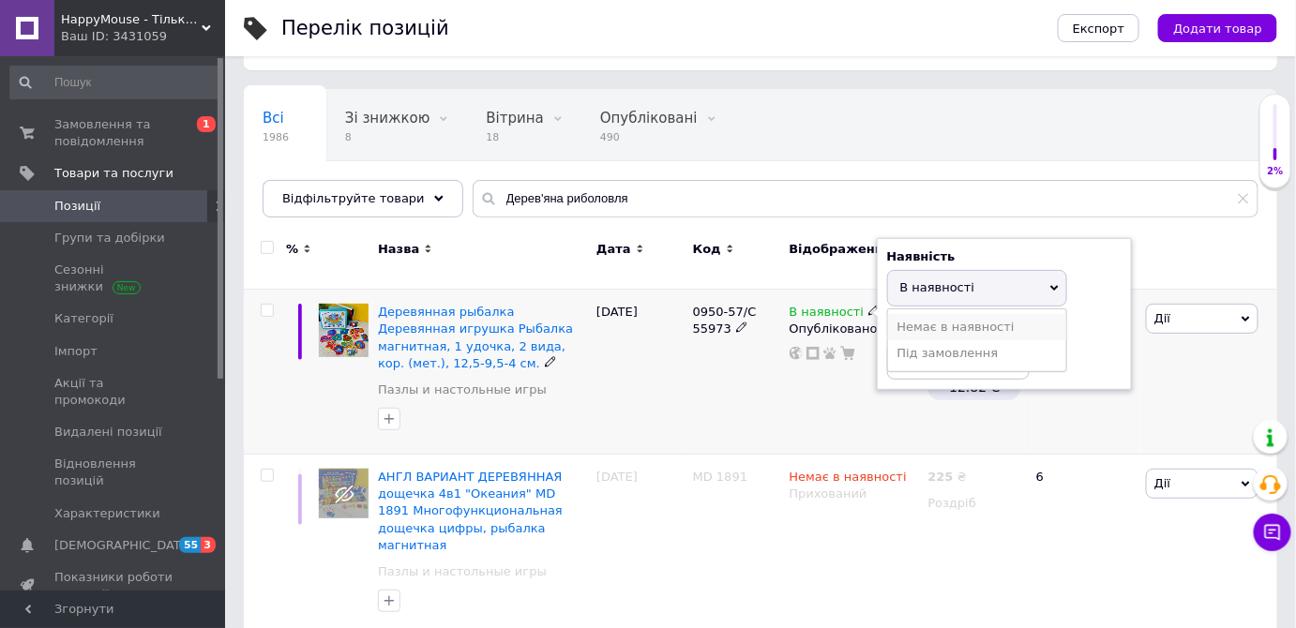
click at [937, 318] on li "Немає в наявності" at bounding box center [977, 327] width 178 height 26
click at [1168, 373] on div "Дії Редагувати Підняти на початок групи Копіювати Знижка Подарунок Супутні Прих…" at bounding box center [1209, 372] width 136 height 165
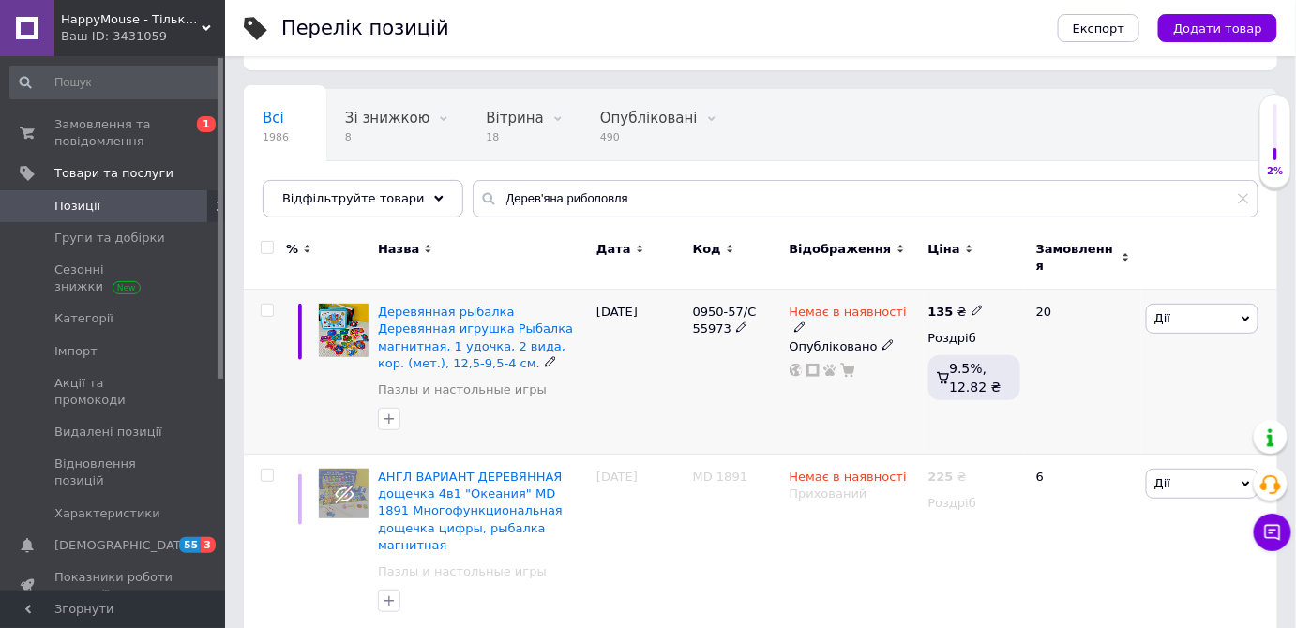
click at [1177, 306] on span "Дії" at bounding box center [1202, 319] width 113 height 30
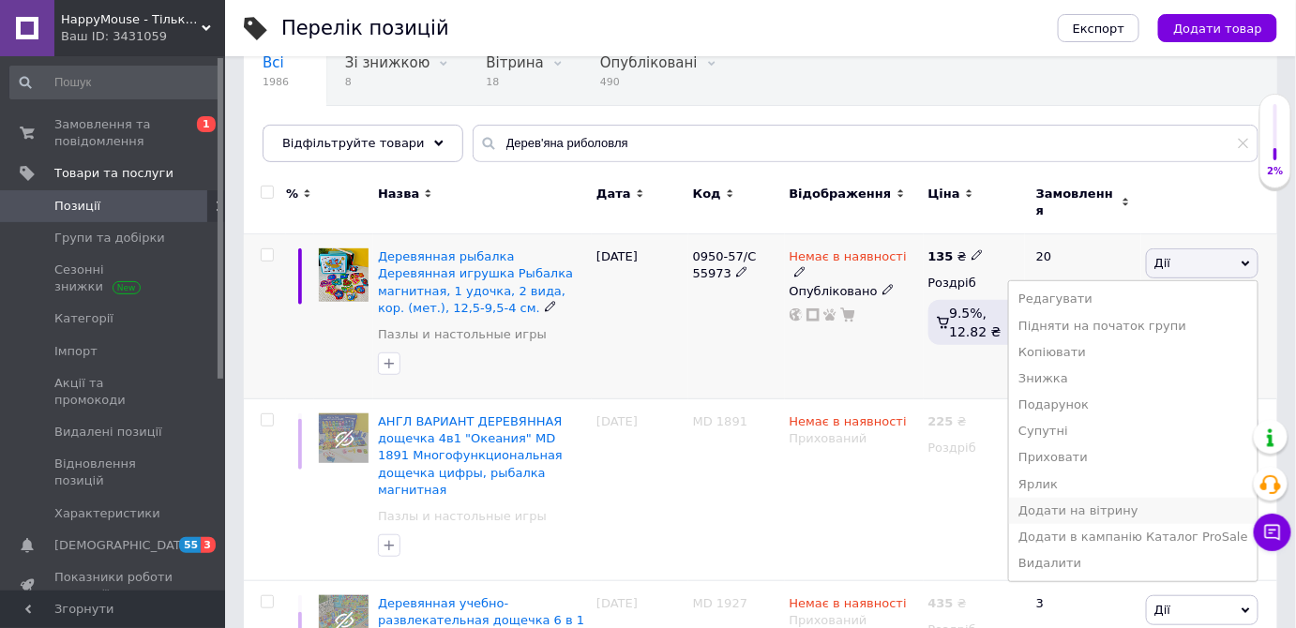
scroll to position [170, 0]
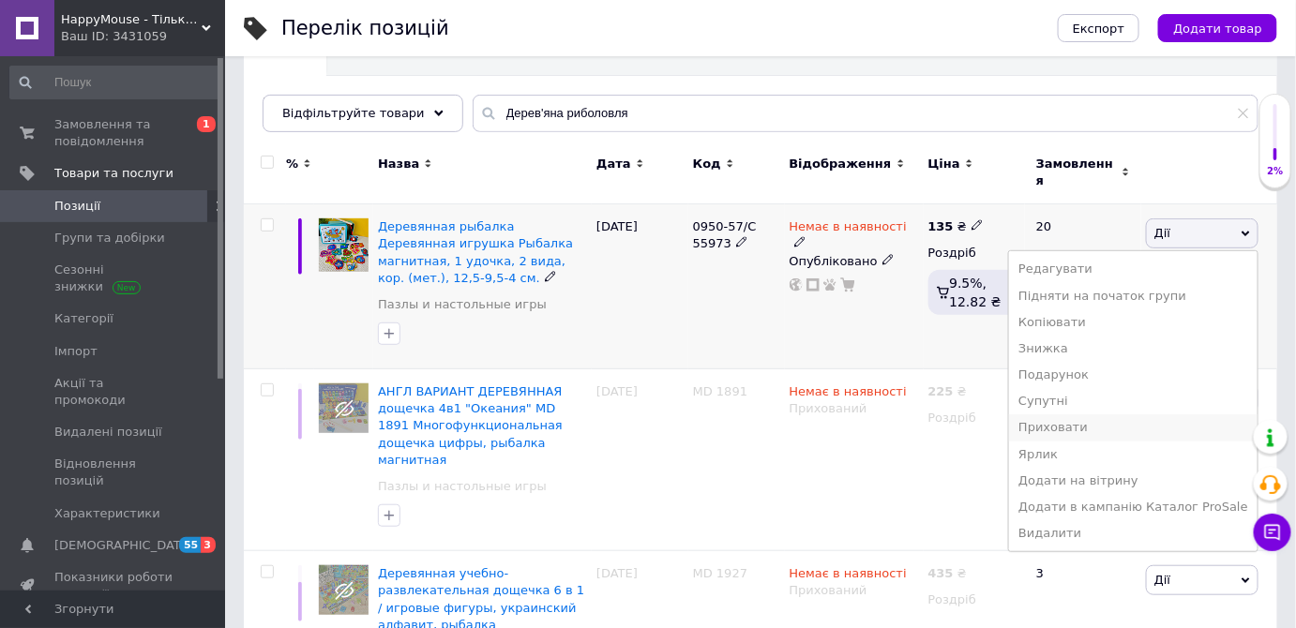
click at [1129, 415] on li "Приховати" at bounding box center [1133, 428] width 249 height 26
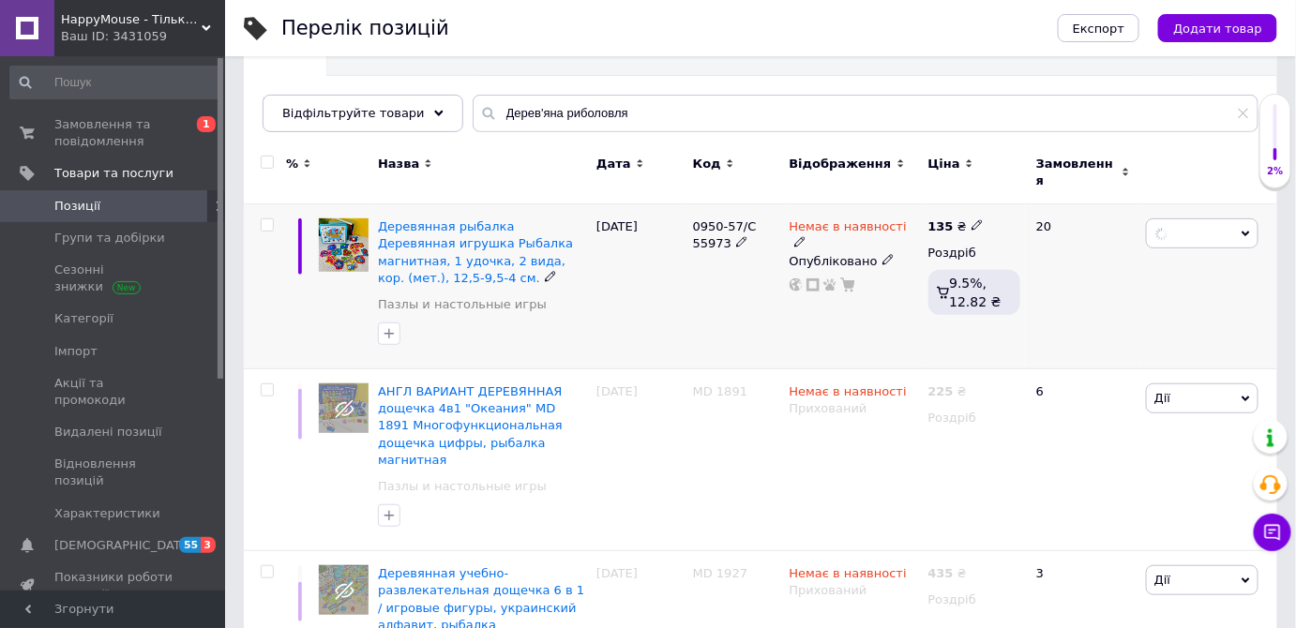
click at [795, 324] on div "Немає в наявності Опубліковано" at bounding box center [854, 286] width 139 height 165
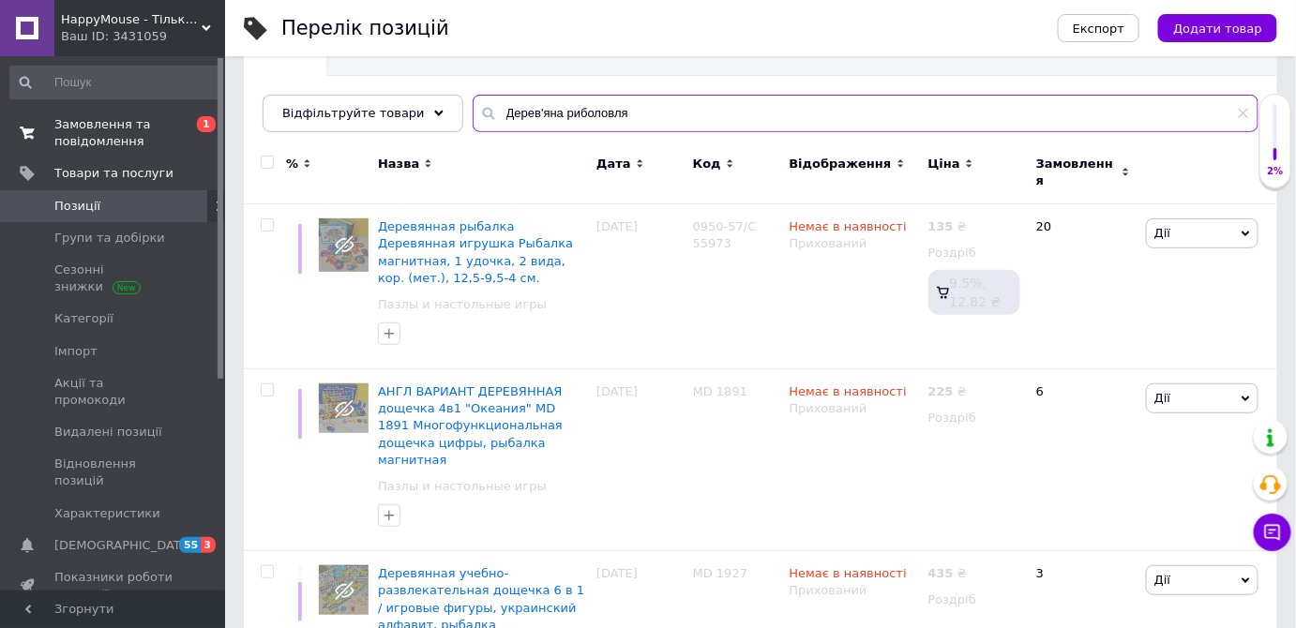
drag, startPoint x: 630, startPoint y: 113, endPoint x: 129, endPoint y: 120, distance: 500.8
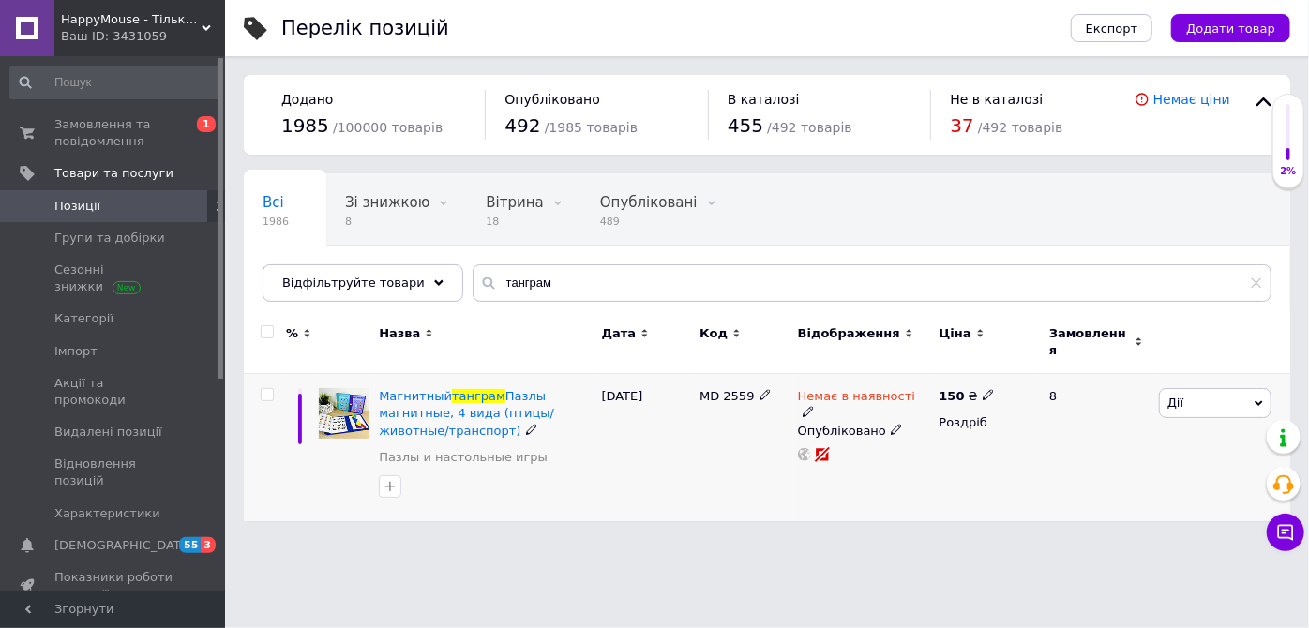
click at [1167, 388] on span "Дії" at bounding box center [1215, 403] width 113 height 30
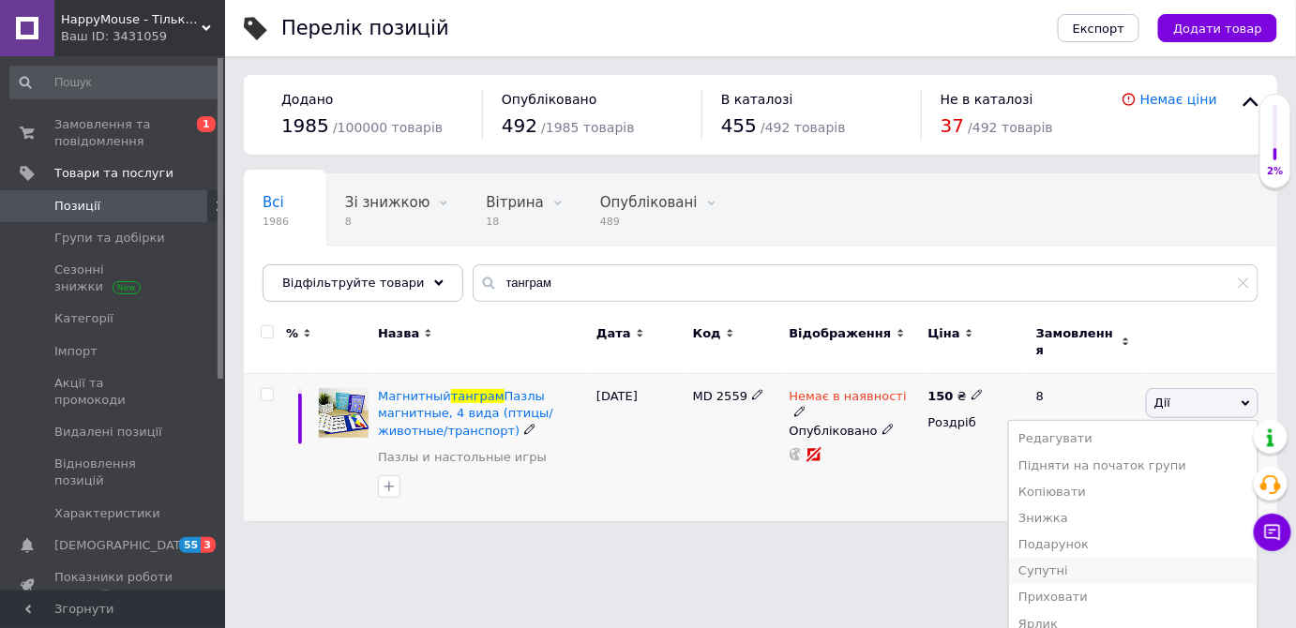
scroll to position [80, 0]
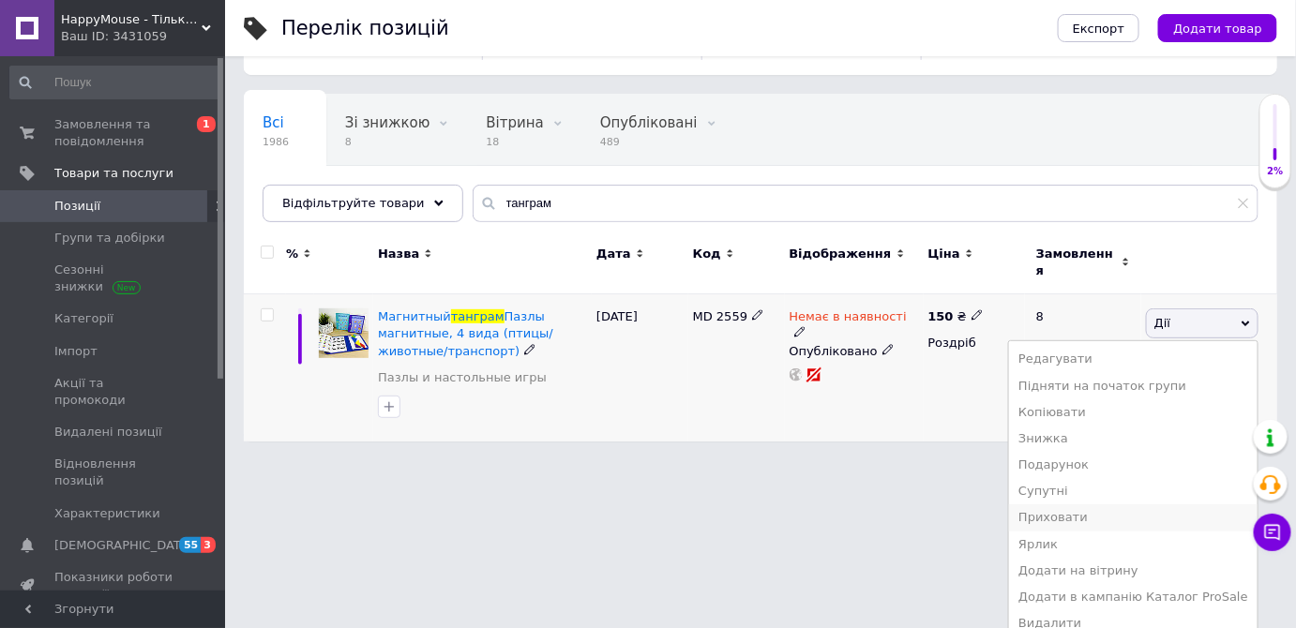
click at [1100, 505] on li "Приховати" at bounding box center [1133, 518] width 249 height 26
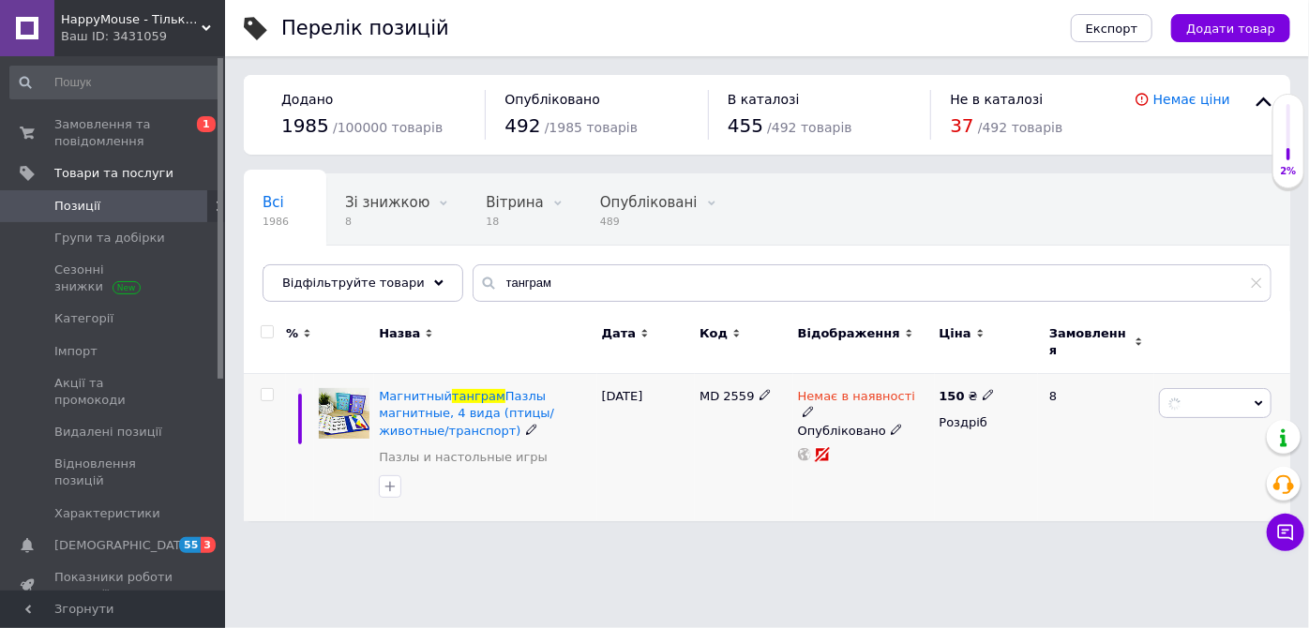
click at [910, 476] on div "% Назва Дата Код Відображення Ціна Замовлення Магнитный танграм Пазлы магнитные…" at bounding box center [767, 416] width 1047 height 210
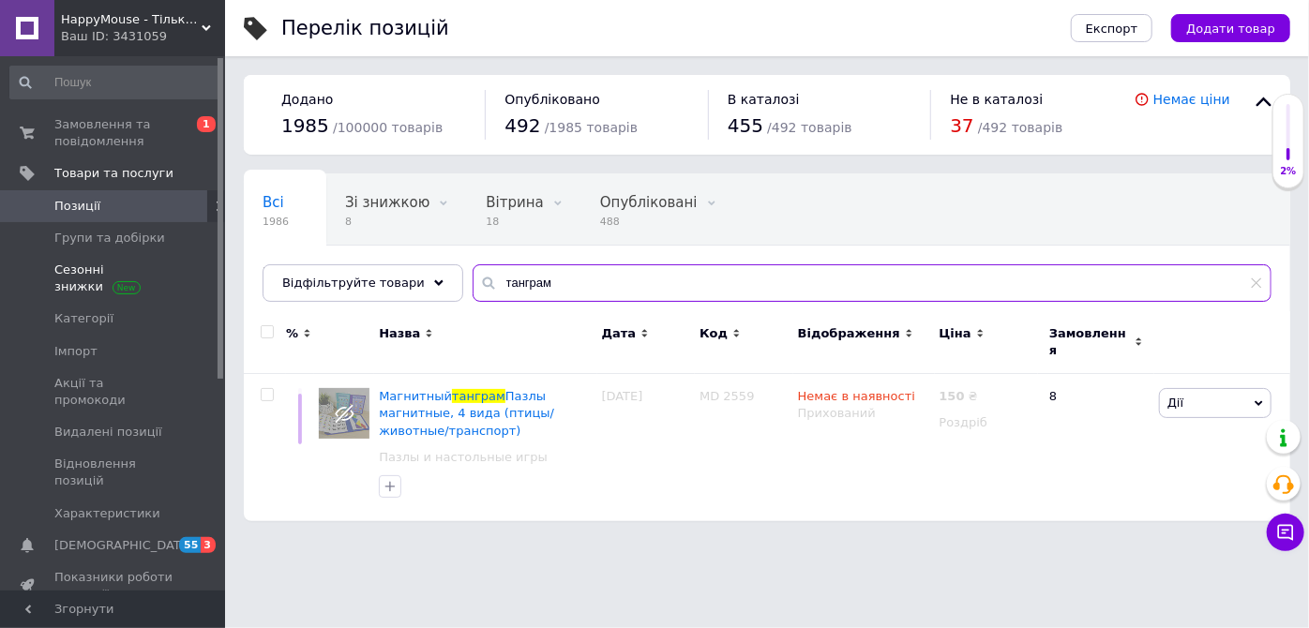
drag, startPoint x: 561, startPoint y: 273, endPoint x: 149, endPoint y: 279, distance: 411.8
click at [175, 276] on div "HappyMouse - Тільки кращі іграшки за доступними цінами💛 Ваш ID: 3431059 Сайт Ha…" at bounding box center [654, 270] width 1309 height 540
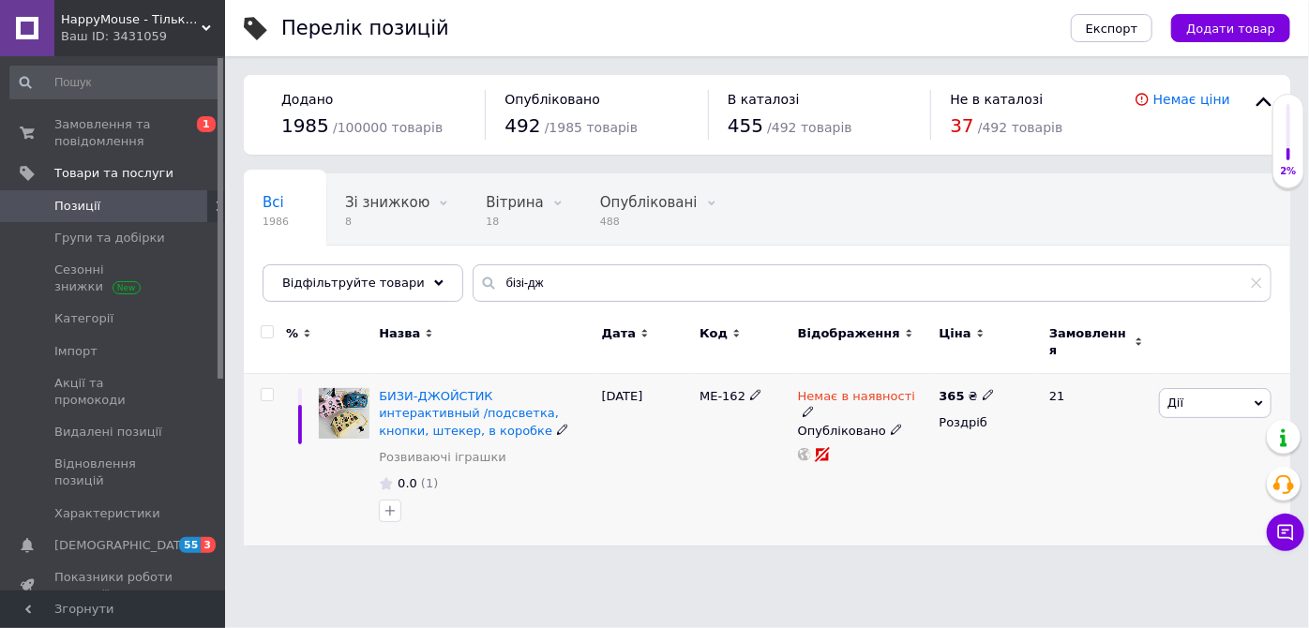
click at [1196, 388] on span "Дії" at bounding box center [1215, 403] width 113 height 30
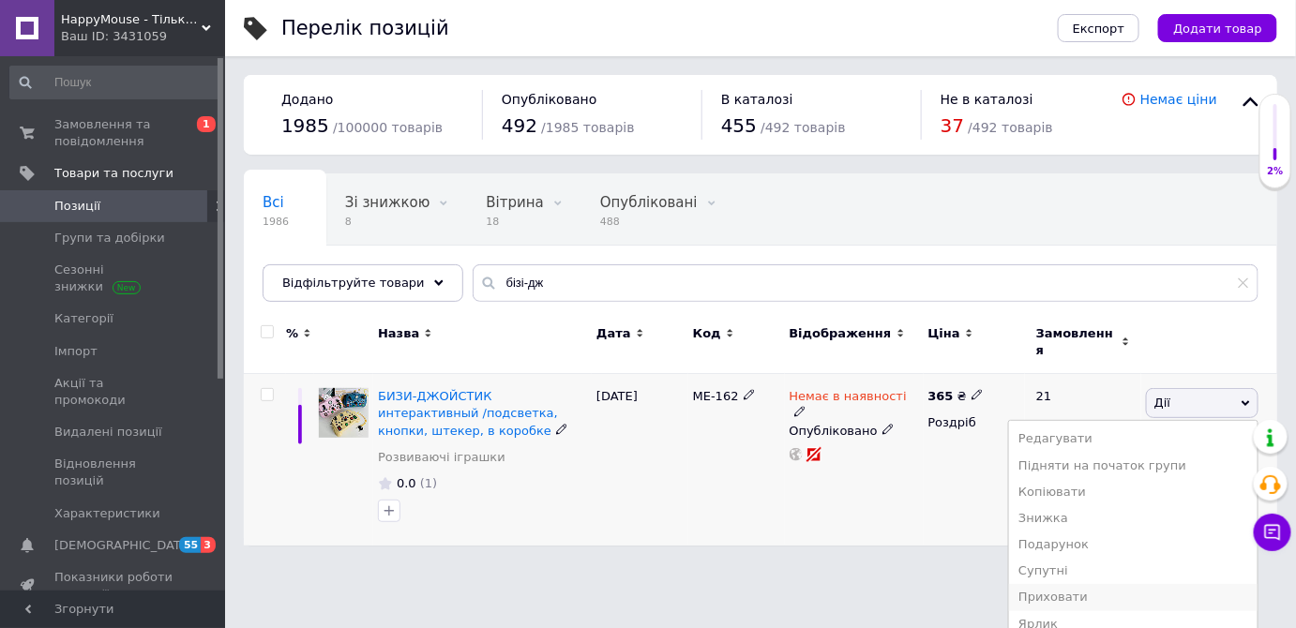
click at [1100, 584] on li "Приховати" at bounding box center [1133, 597] width 249 height 26
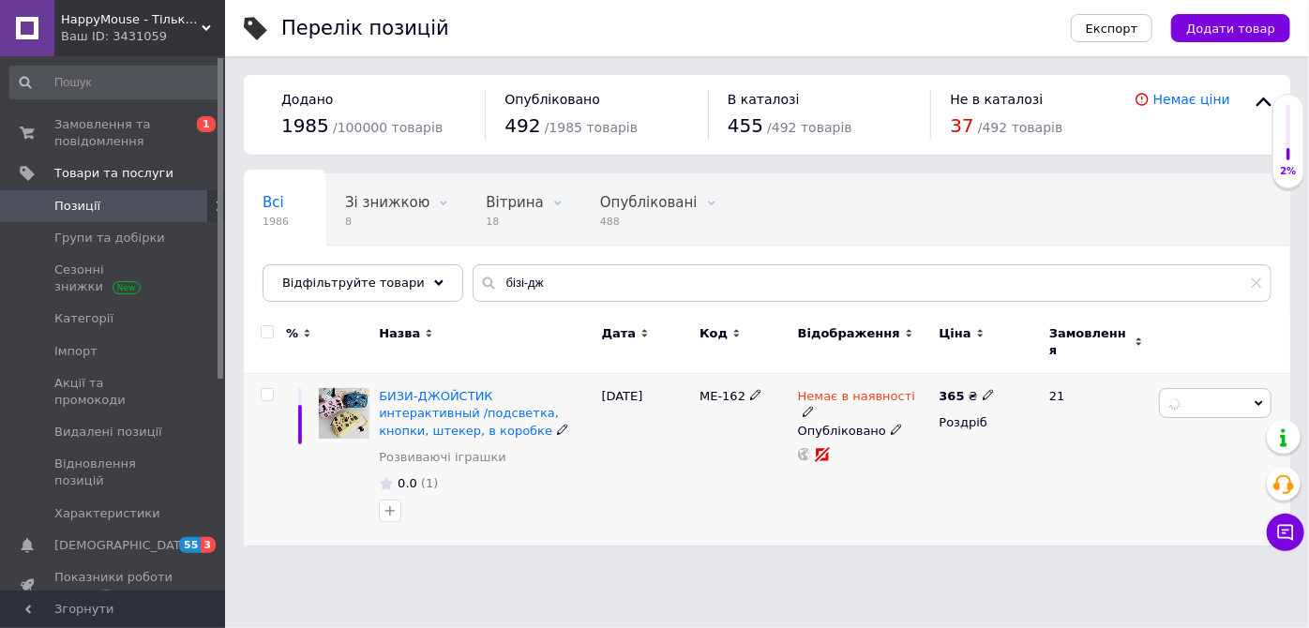
click at [912, 536] on div "Перелік позицій Експорт Додати товар Додано 1985 / 100000 товарів Опубліковано …" at bounding box center [767, 282] width 1084 height 565
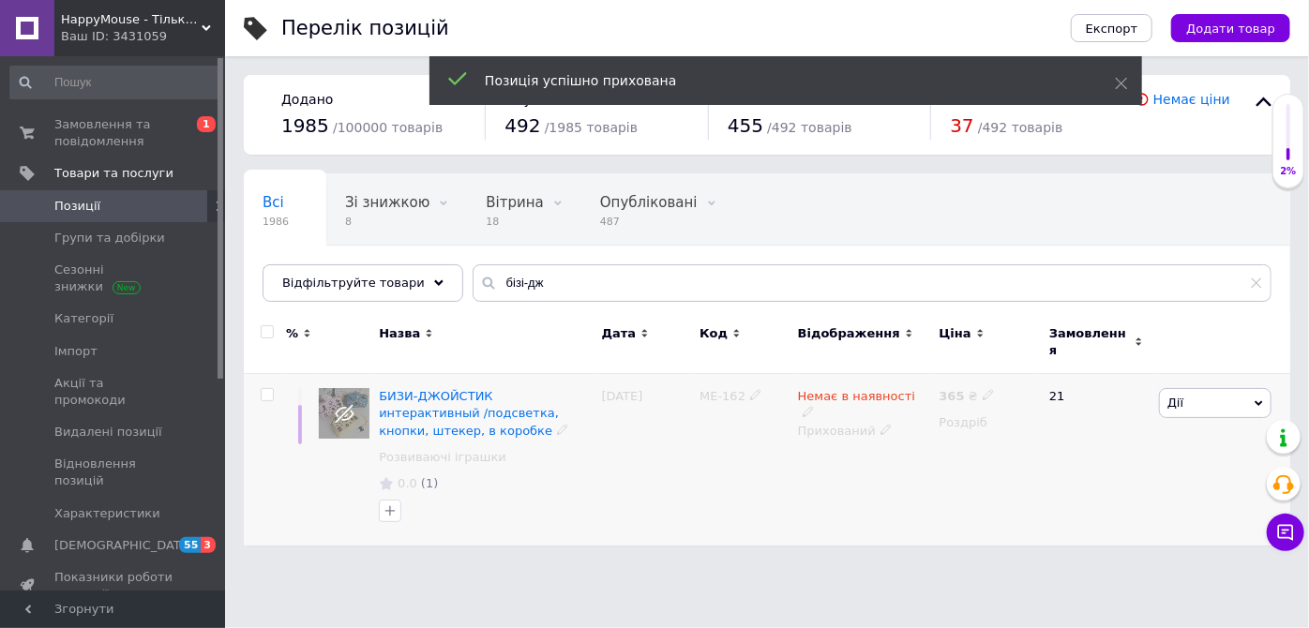
click at [720, 389] on span "ME-162" at bounding box center [723, 396] width 46 height 14
click at [741, 389] on span "ME-162" at bounding box center [723, 396] width 46 height 14
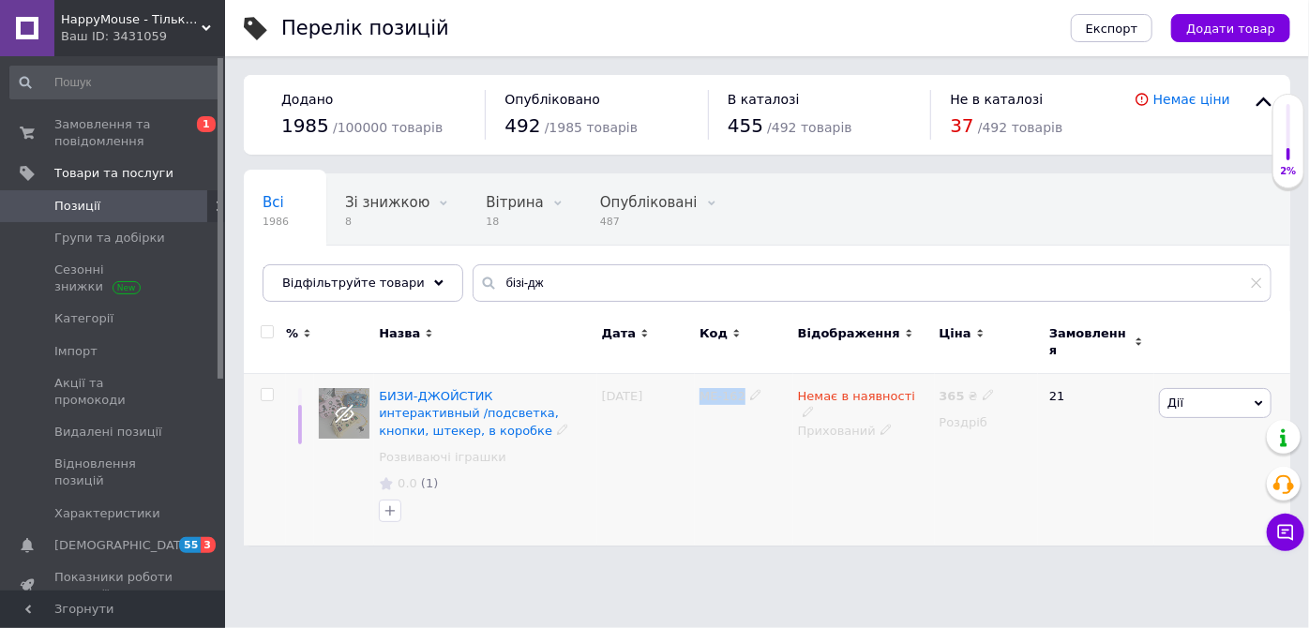
drag, startPoint x: 739, startPoint y: 380, endPoint x: 700, endPoint y: 381, distance: 39.4
click at [700, 389] on span "ME-162" at bounding box center [723, 396] width 46 height 14
copy span "ME-162"
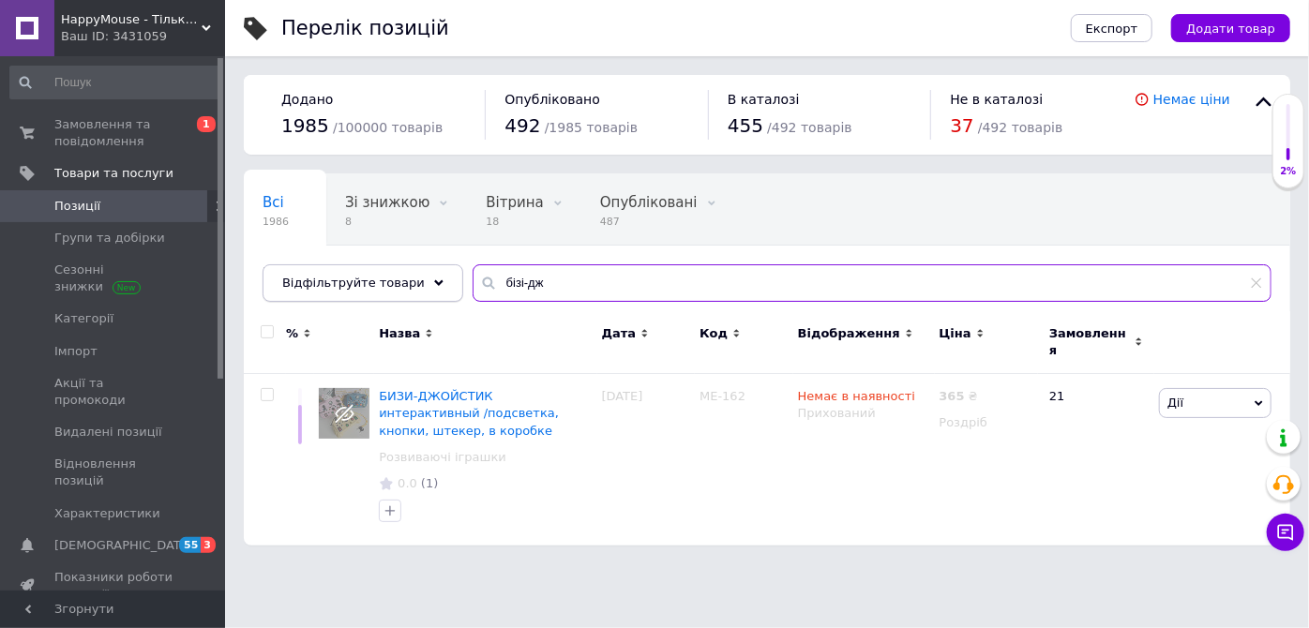
drag, startPoint x: 535, startPoint y: 281, endPoint x: 292, endPoint y: 283, distance: 242.9
click at [302, 283] on div "Відфільтруйте товари бізі-дж" at bounding box center [767, 283] width 1009 height 38
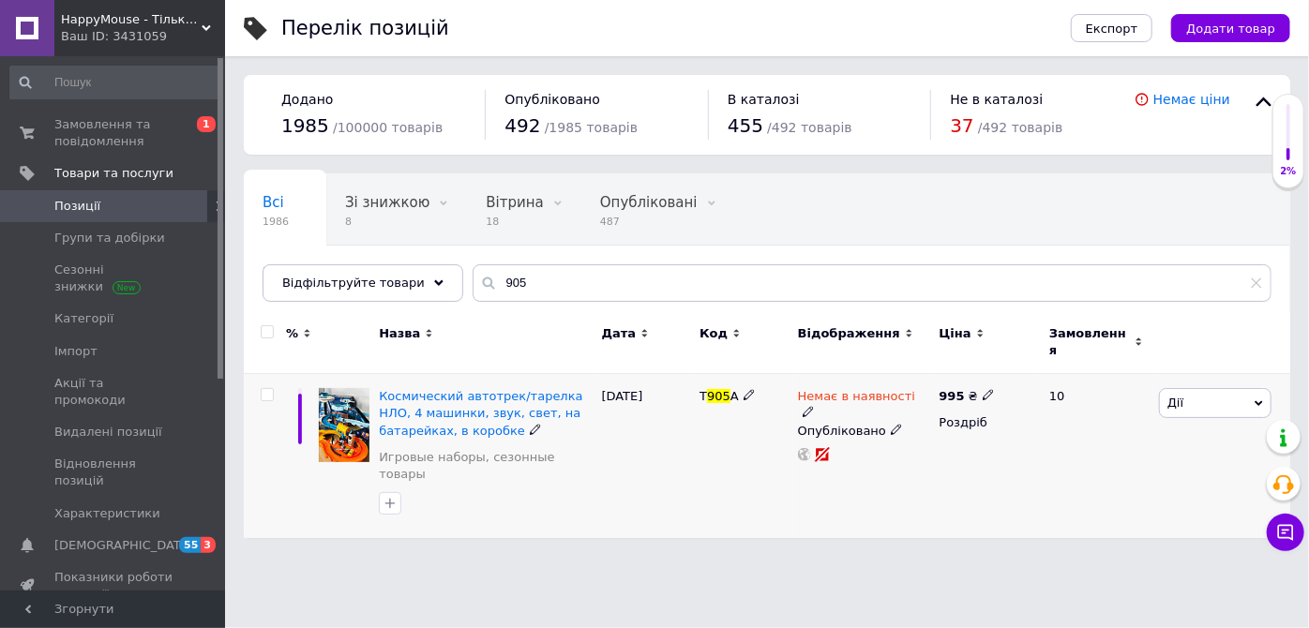
click at [1181, 396] on span "Дії" at bounding box center [1176, 403] width 16 height 14
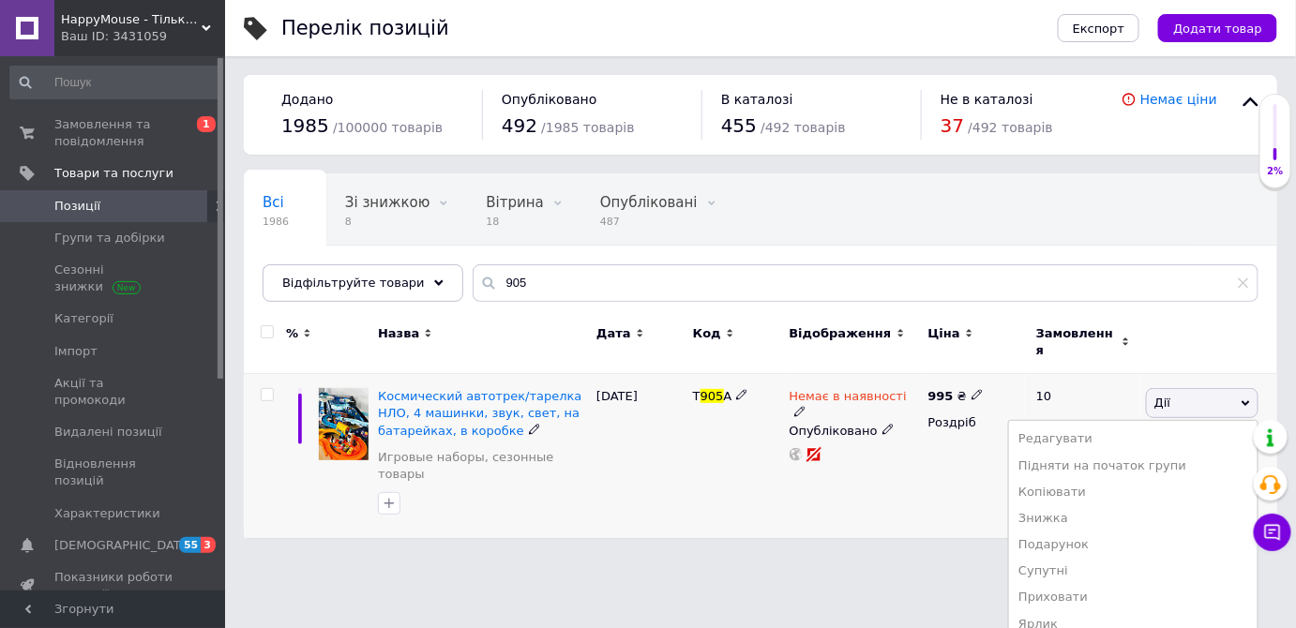
scroll to position [80, 0]
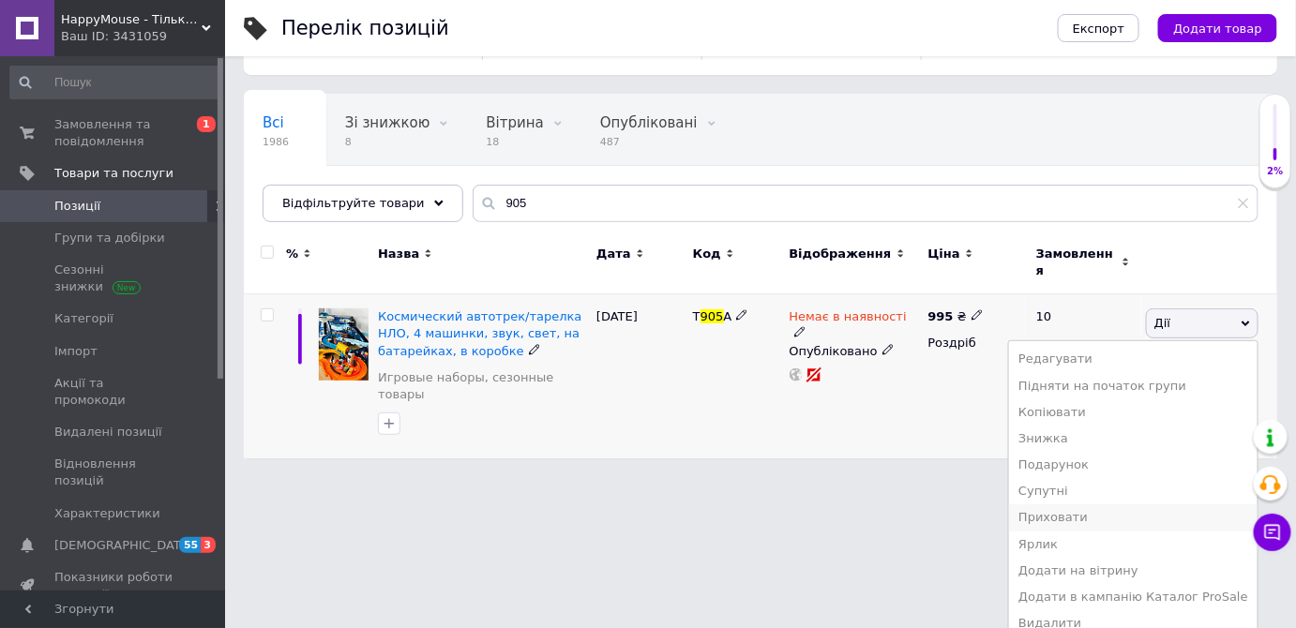
click at [1105, 510] on li "Приховати" at bounding box center [1133, 518] width 249 height 26
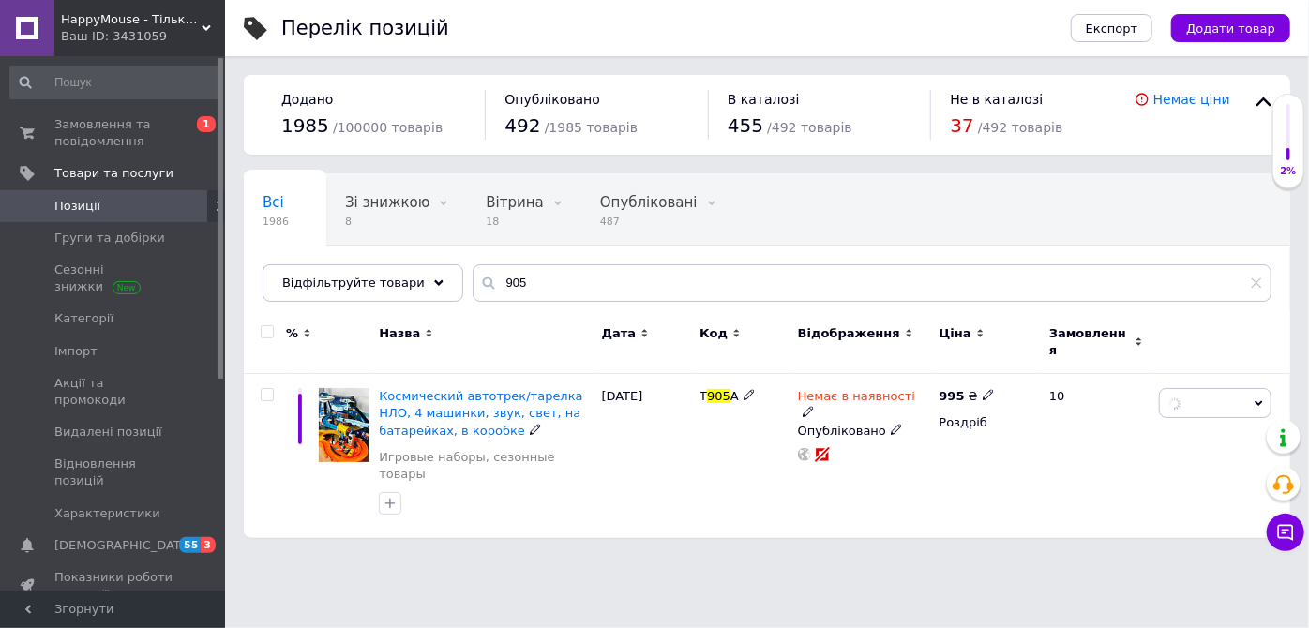
click at [940, 523] on div "Перелік позицій Експорт Додати товар Додано 1985 / 100000 товарів Опубліковано …" at bounding box center [767, 278] width 1084 height 557
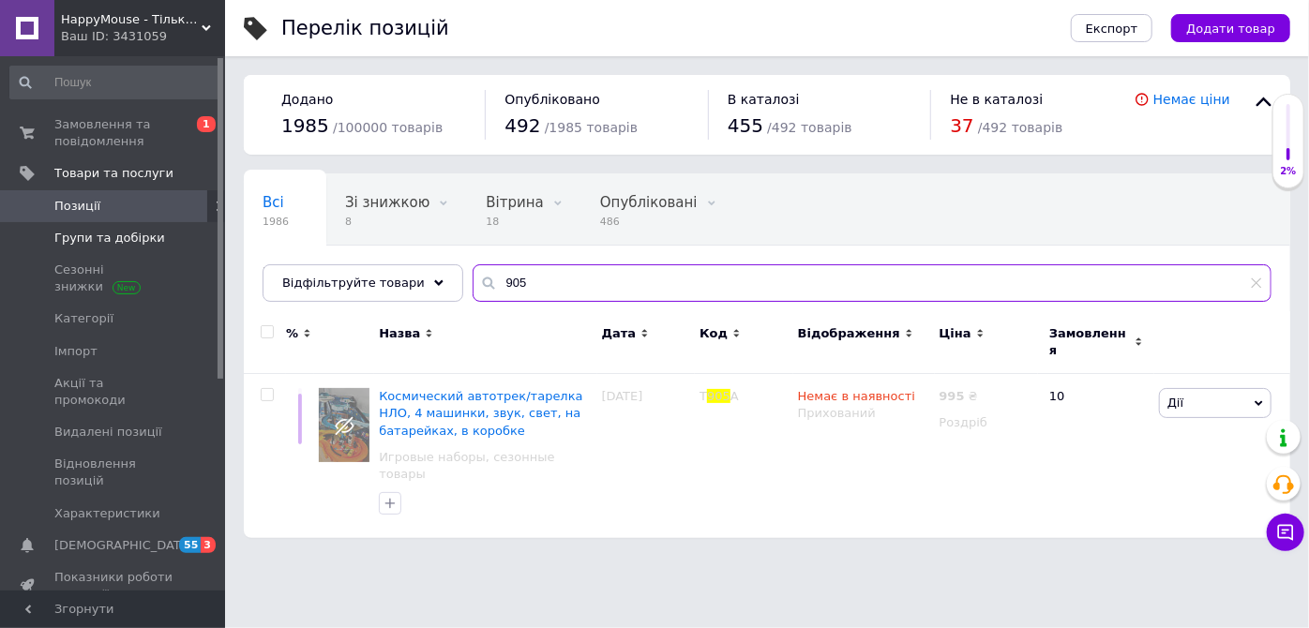
drag, startPoint x: 482, startPoint y: 261, endPoint x: 189, endPoint y: 248, distance: 293.8
click at [189, 248] on div "HappyMouse - Тільки кращі іграшки за доступними цінами💛 Ваш ID: 3431059 Сайт Ha…" at bounding box center [654, 278] width 1309 height 557
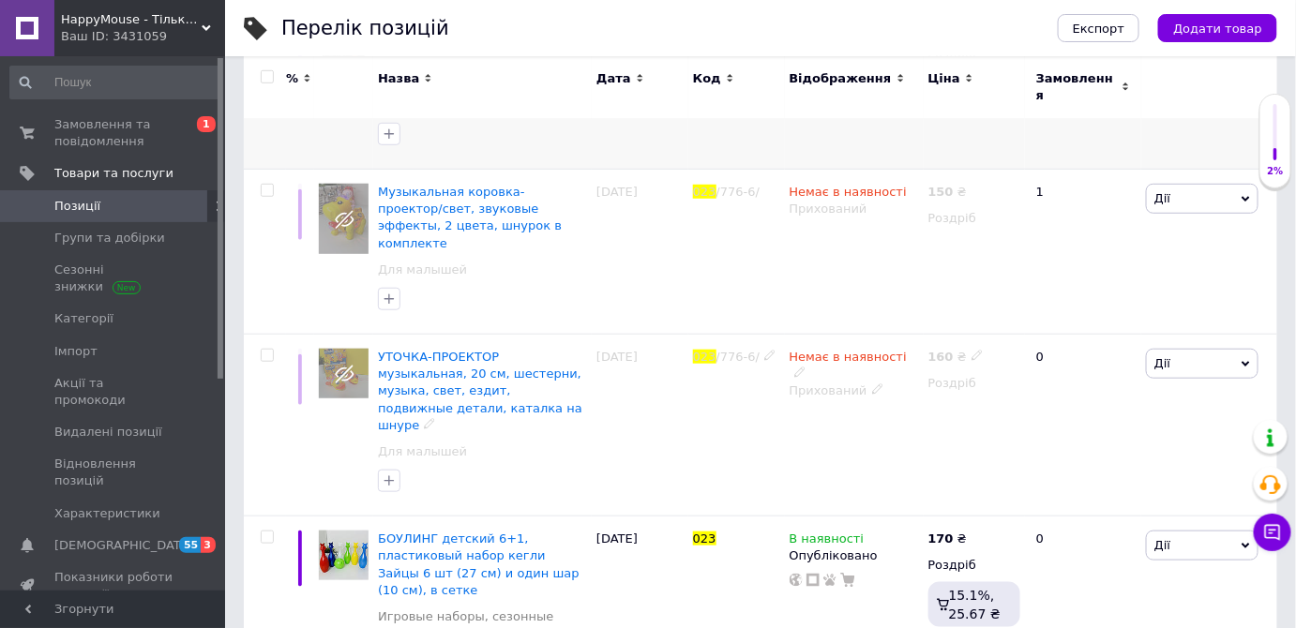
scroll to position [375, 0]
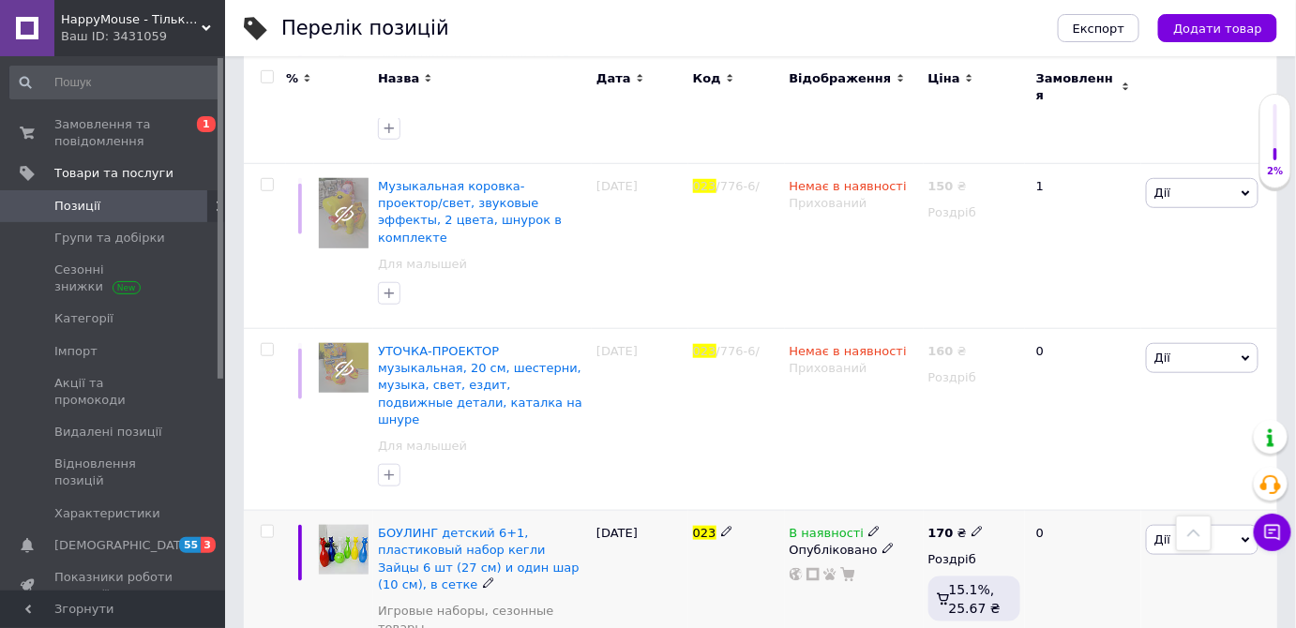
click at [868, 527] on use at bounding box center [873, 532] width 10 height 10
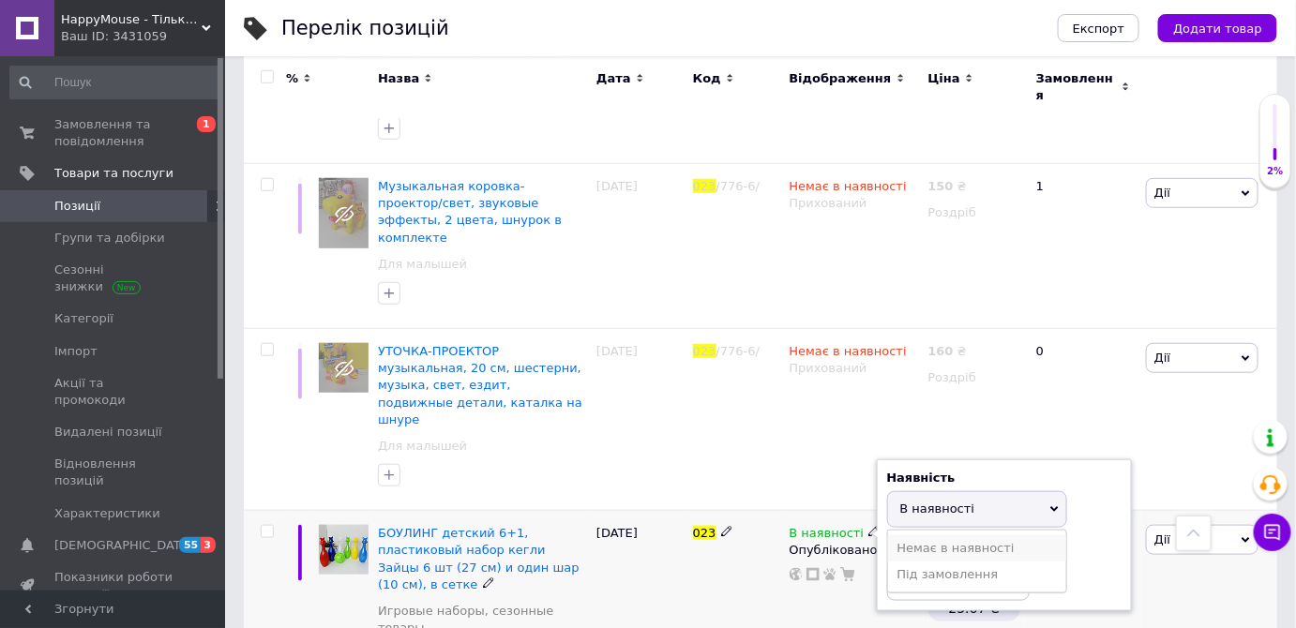
click at [910, 536] on li "Немає в наявності" at bounding box center [977, 549] width 178 height 26
click at [1147, 533] on div "Дії Редагувати Підняти на початок групи Копіювати Знижка Подарунок Супутні Прих…" at bounding box center [1209, 602] width 136 height 182
click at [1191, 525] on span "Дії" at bounding box center [1202, 540] width 113 height 30
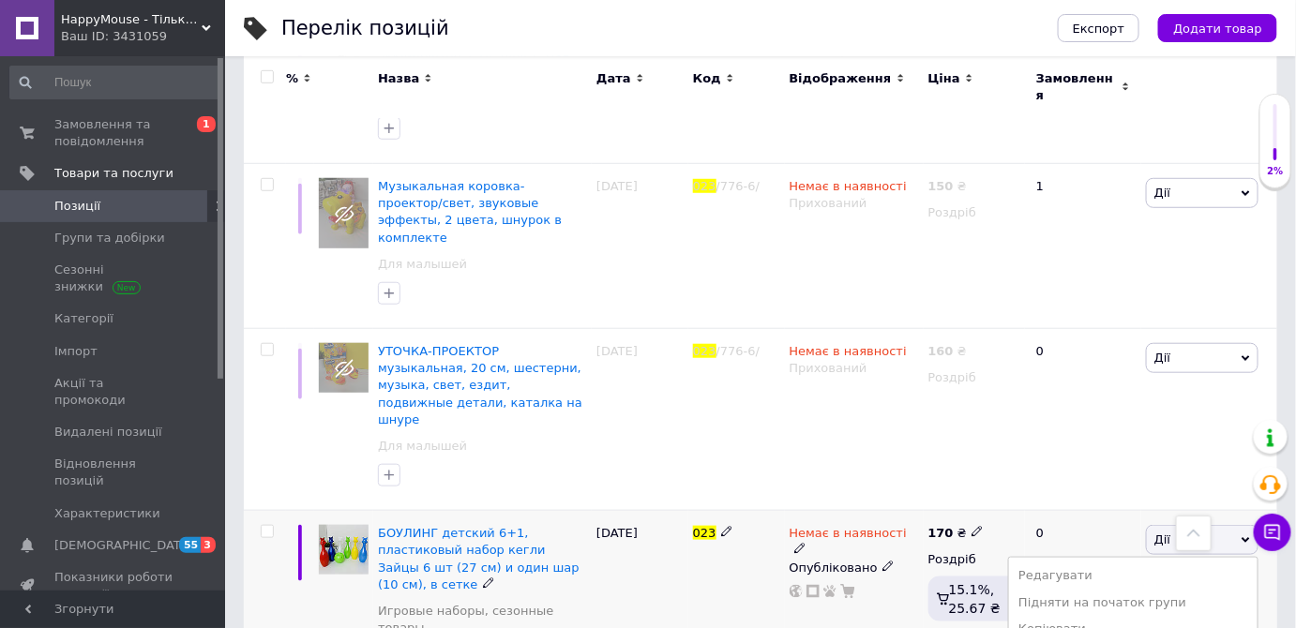
scroll to position [557, 0]
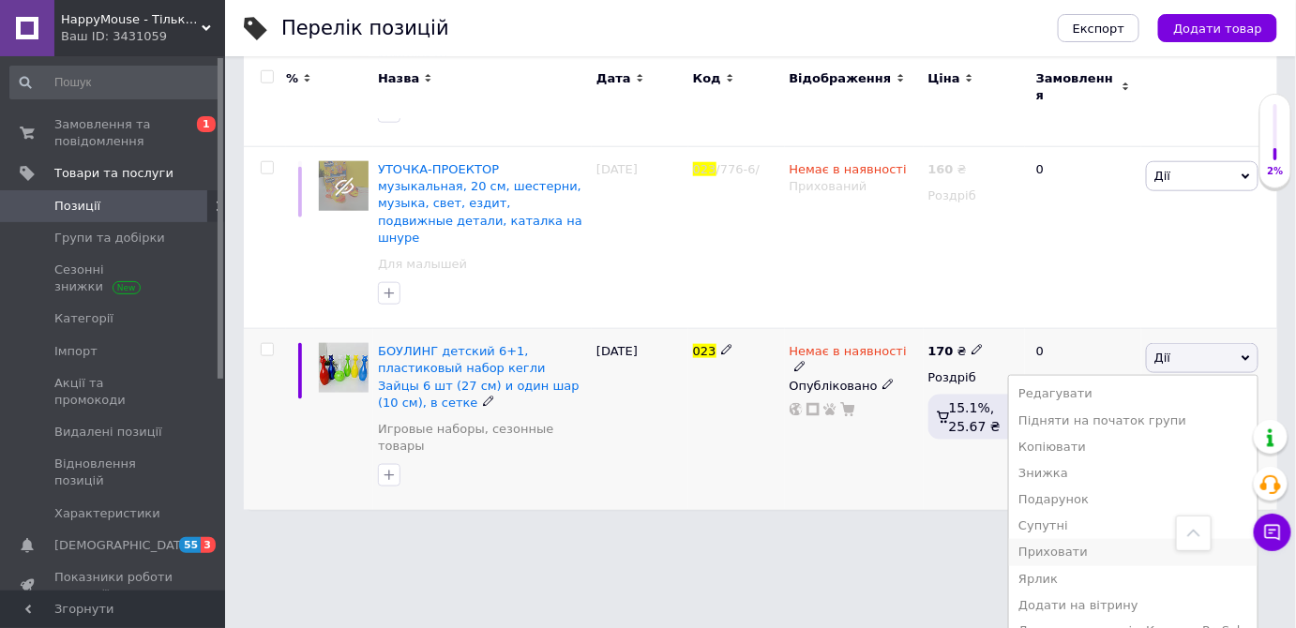
click at [1106, 539] on li "Приховати" at bounding box center [1133, 552] width 249 height 26
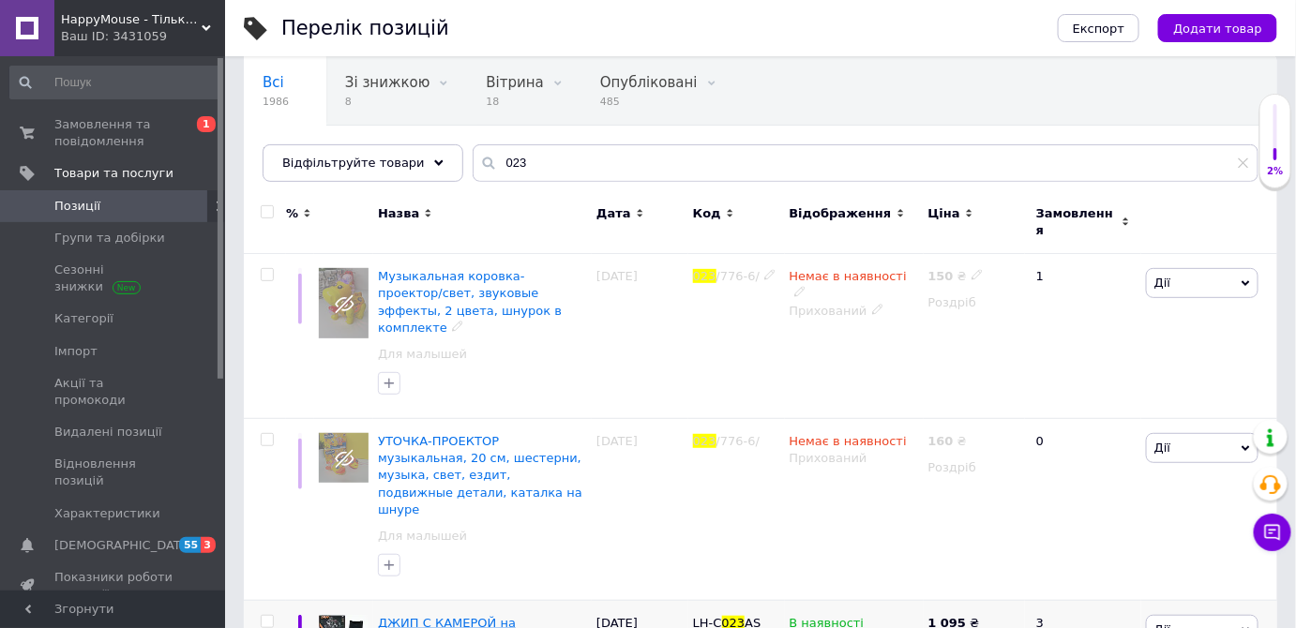
scroll to position [0, 0]
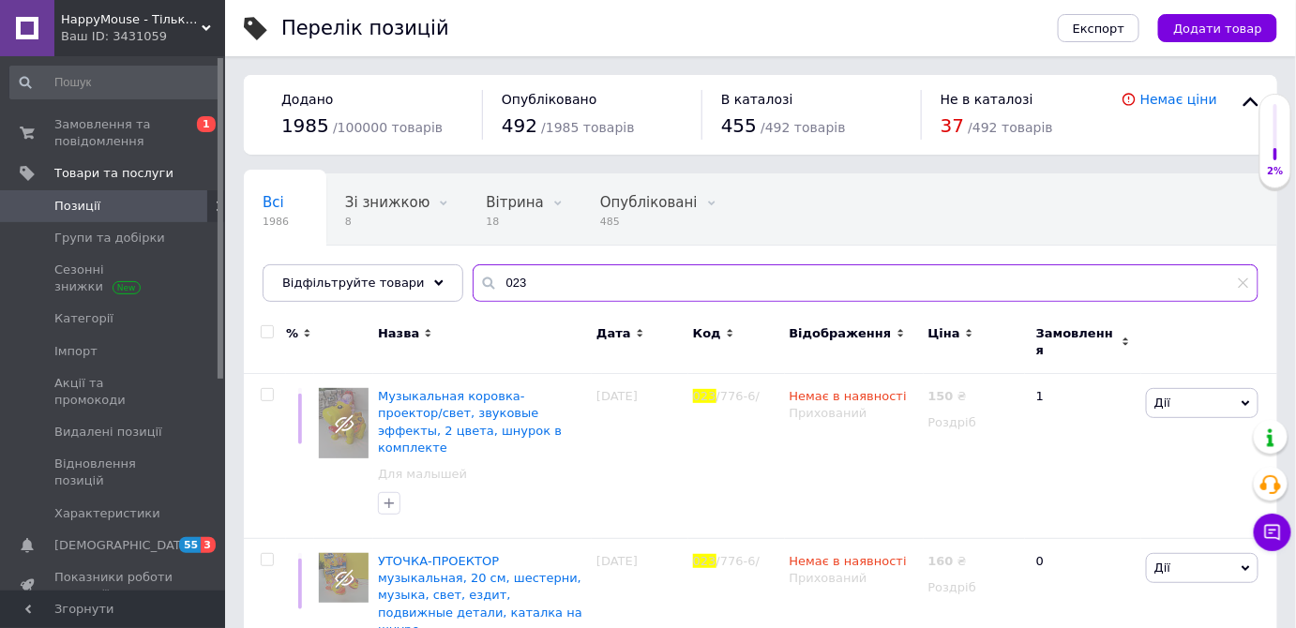
drag, startPoint x: 551, startPoint y: 292, endPoint x: 417, endPoint y: 304, distance: 134.7
click at [419, 302] on div "Всі 1986 Зі знижкою 8 Видалити Редагувати Вітрина 18 Видалити Редагувати Опублі…" at bounding box center [760, 237] width 1033 height 128
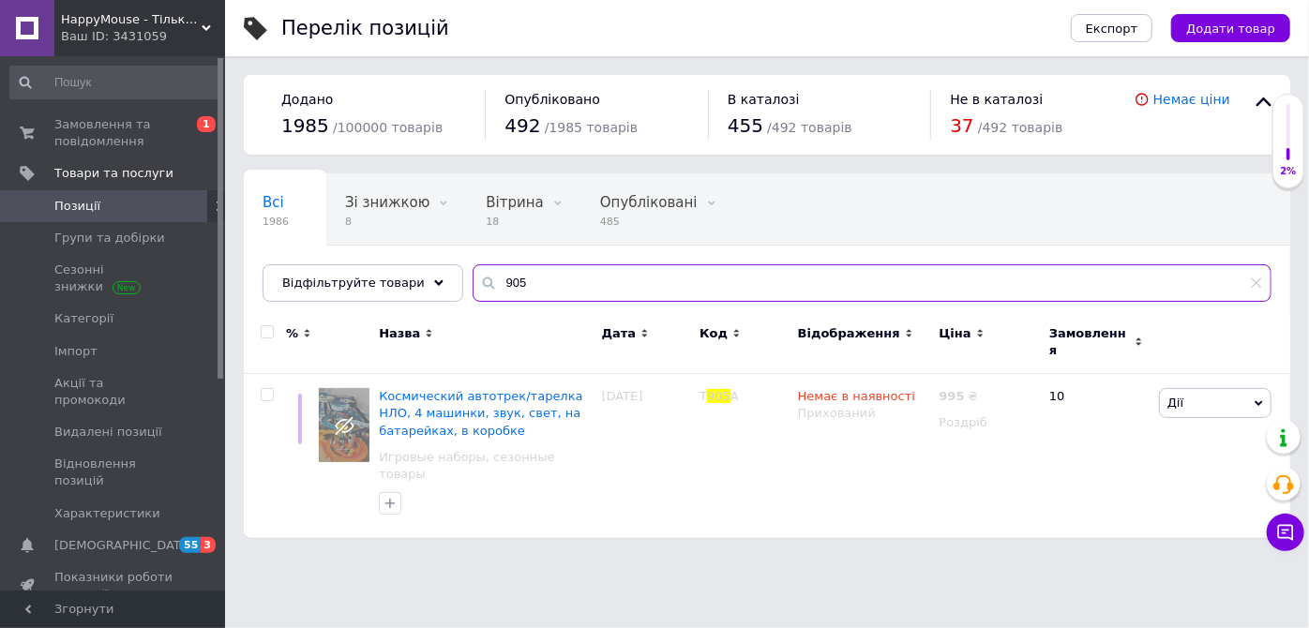
type input "905"
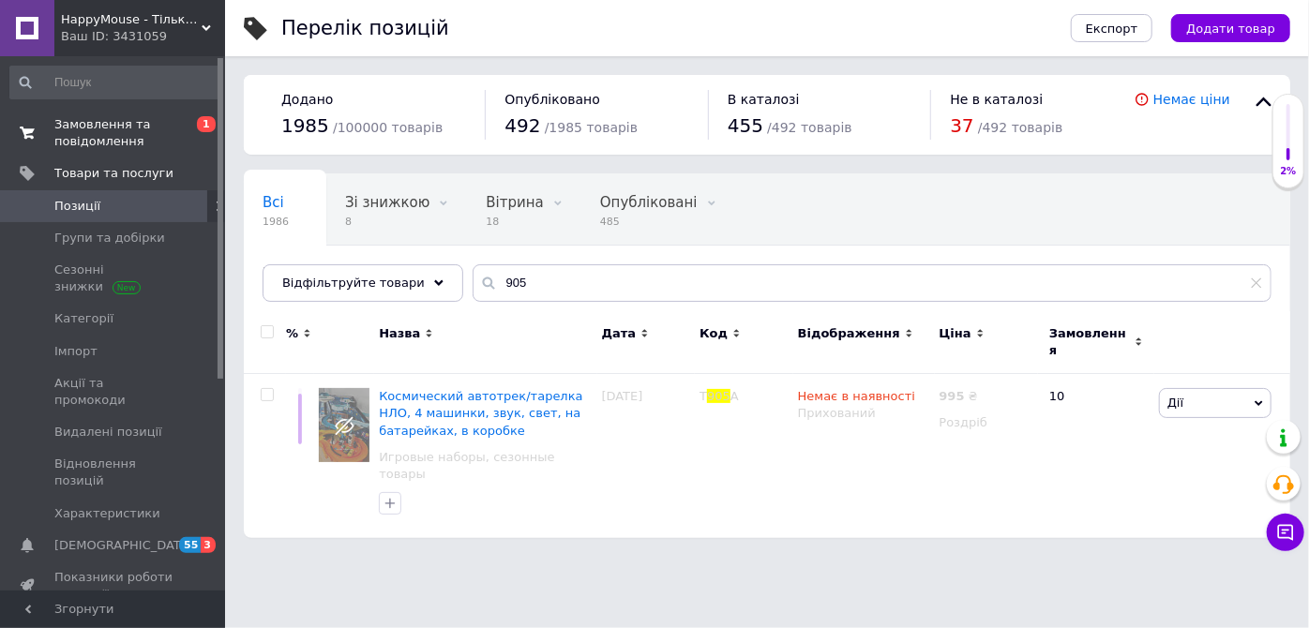
click at [195, 120] on span "0 1" at bounding box center [199, 133] width 52 height 34
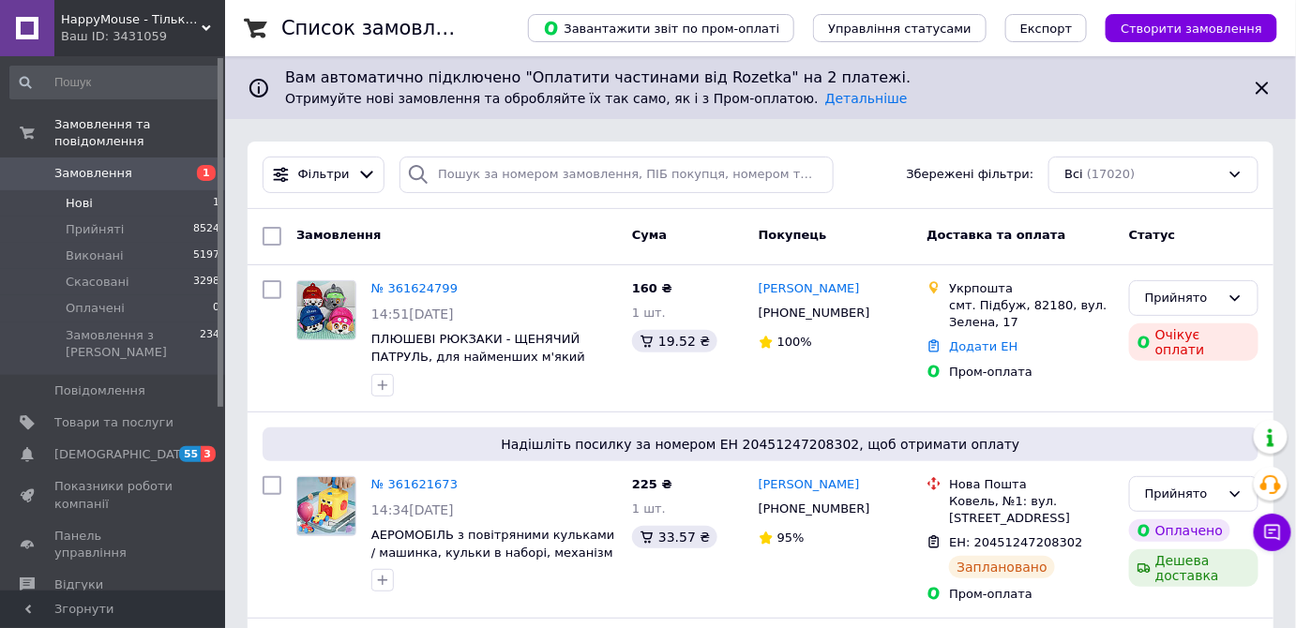
click at [196, 191] on li "Нові 1" at bounding box center [115, 203] width 231 height 26
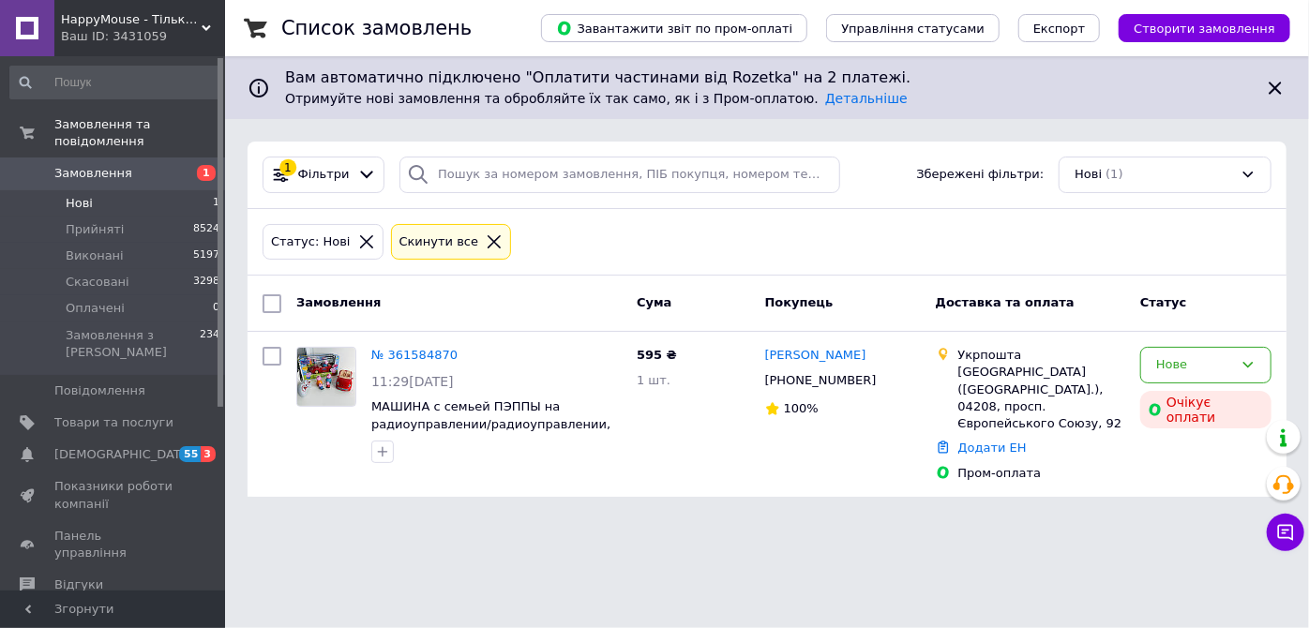
click at [289, 514] on html "HappyMouse - Тільки кращі іграшки за доступними цінами💛 Ваш ID: 3431059 Сайт Ha…" at bounding box center [654, 260] width 1309 height 520
click at [412, 350] on link "№ 361584870" at bounding box center [414, 355] width 86 height 14
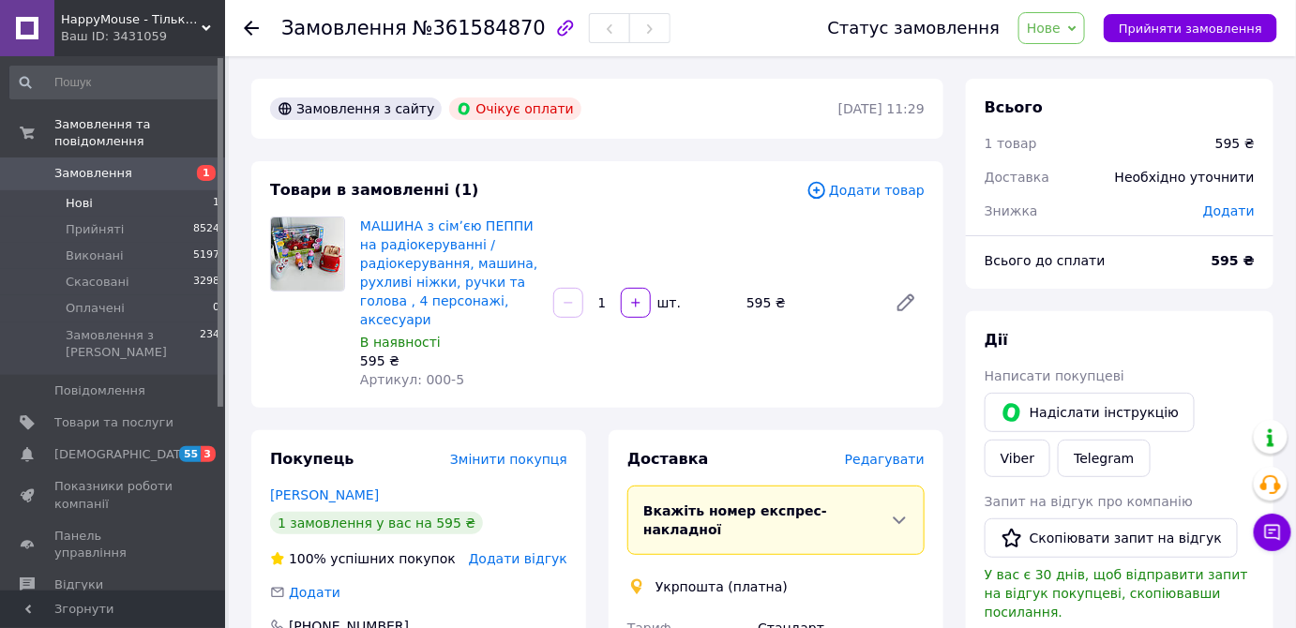
click at [197, 190] on li "Нові 1" at bounding box center [115, 203] width 231 height 26
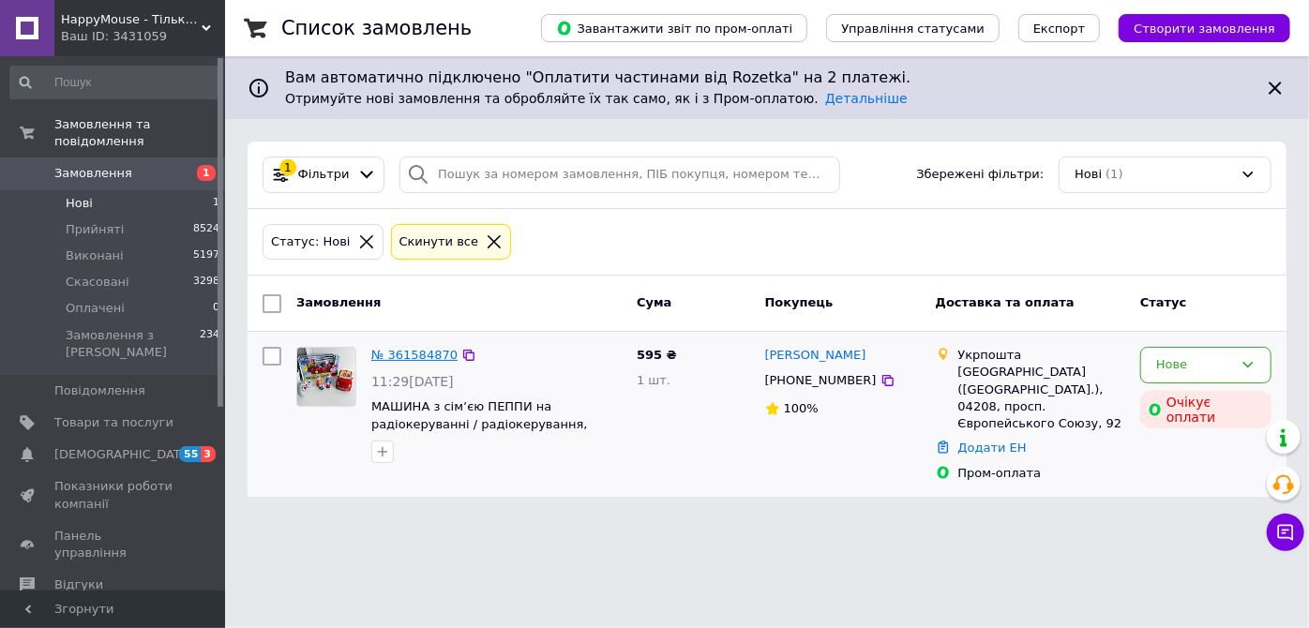
click at [432, 358] on link "№ 361584870" at bounding box center [414, 355] width 86 height 14
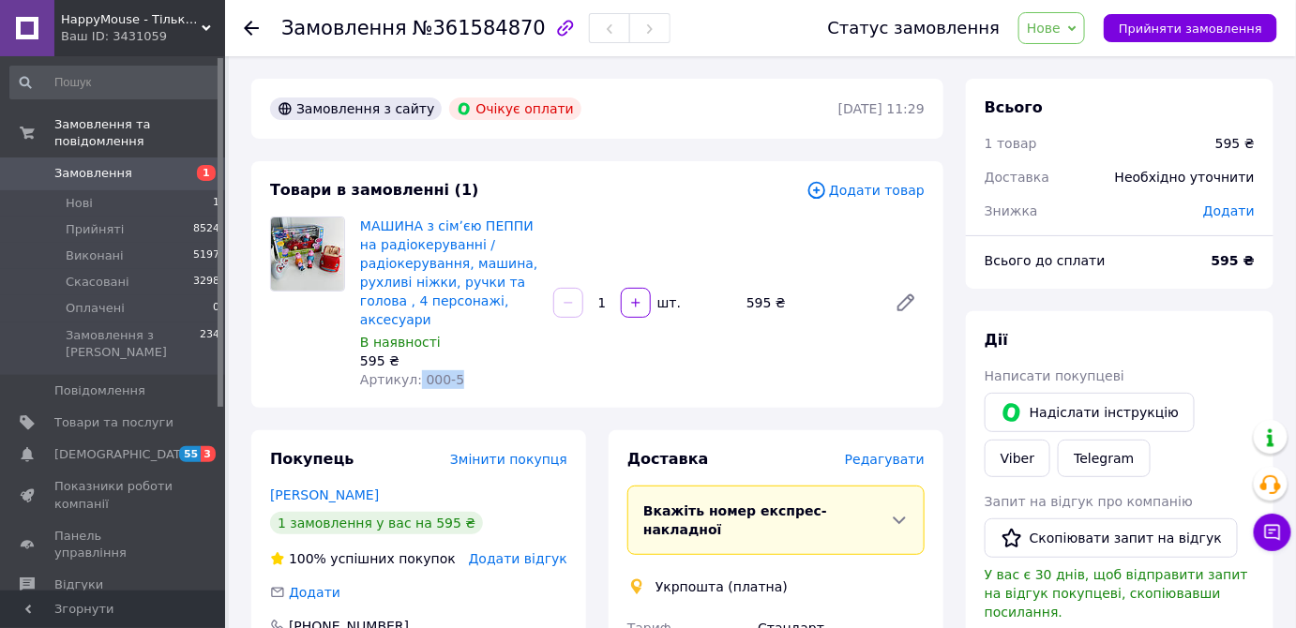
drag, startPoint x: 457, startPoint y: 373, endPoint x: 413, endPoint y: 373, distance: 44.1
click at [413, 373] on div "Артикул: 000-5" at bounding box center [449, 379] width 178 height 19
copy span "000-5"
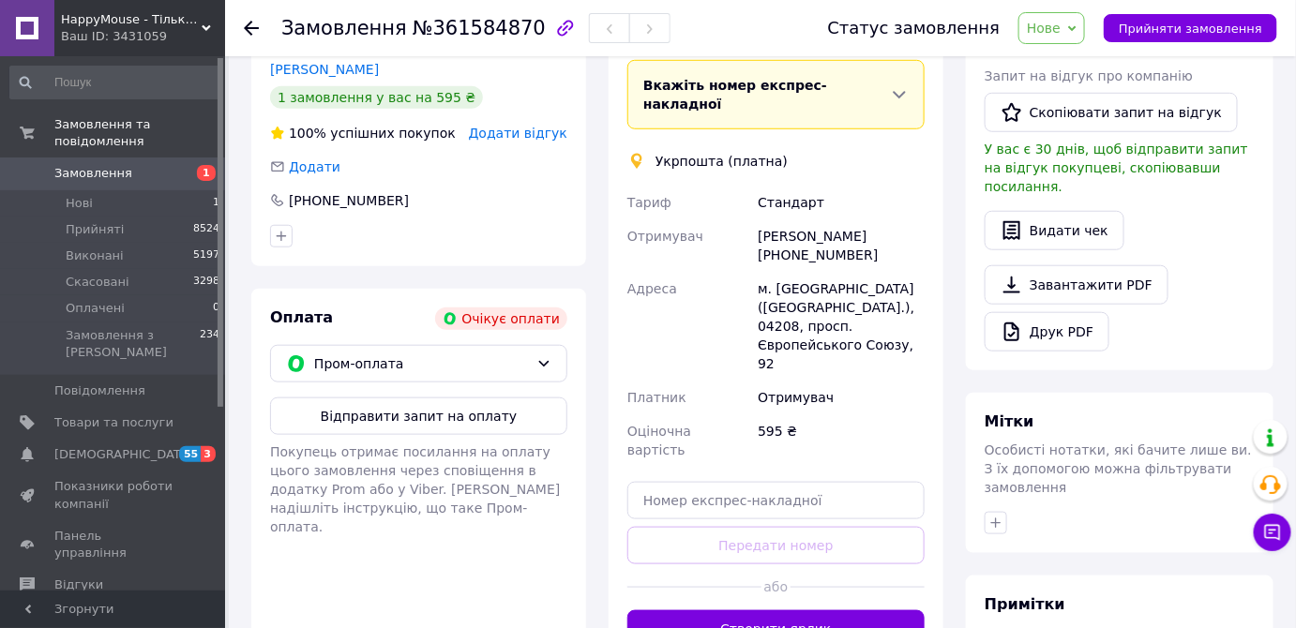
scroll to position [602, 0]
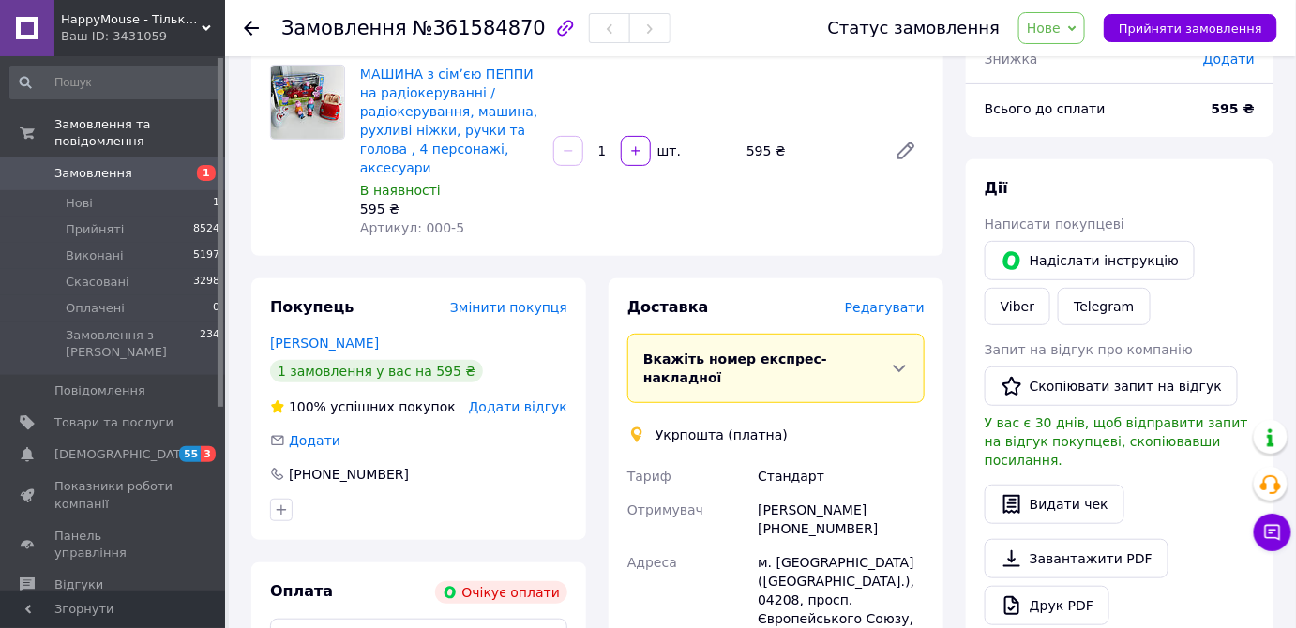
scroll to position [255, 0]
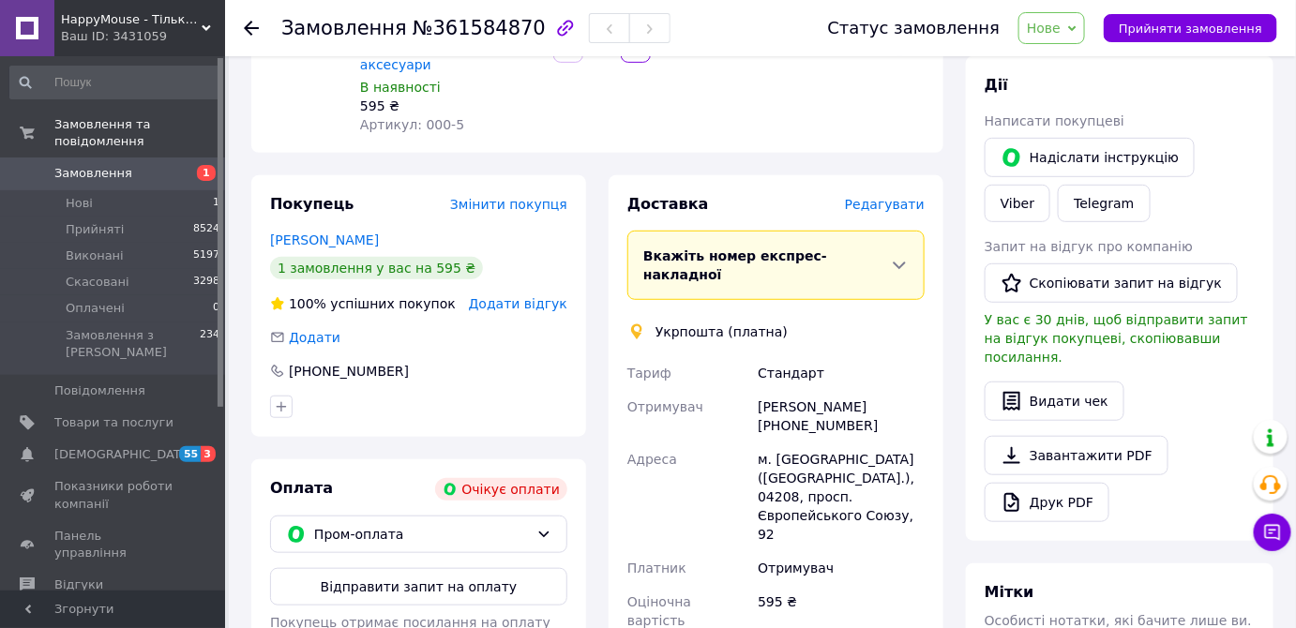
click at [417, 303] on div "100% успішних покупок" at bounding box center [363, 303] width 186 height 19
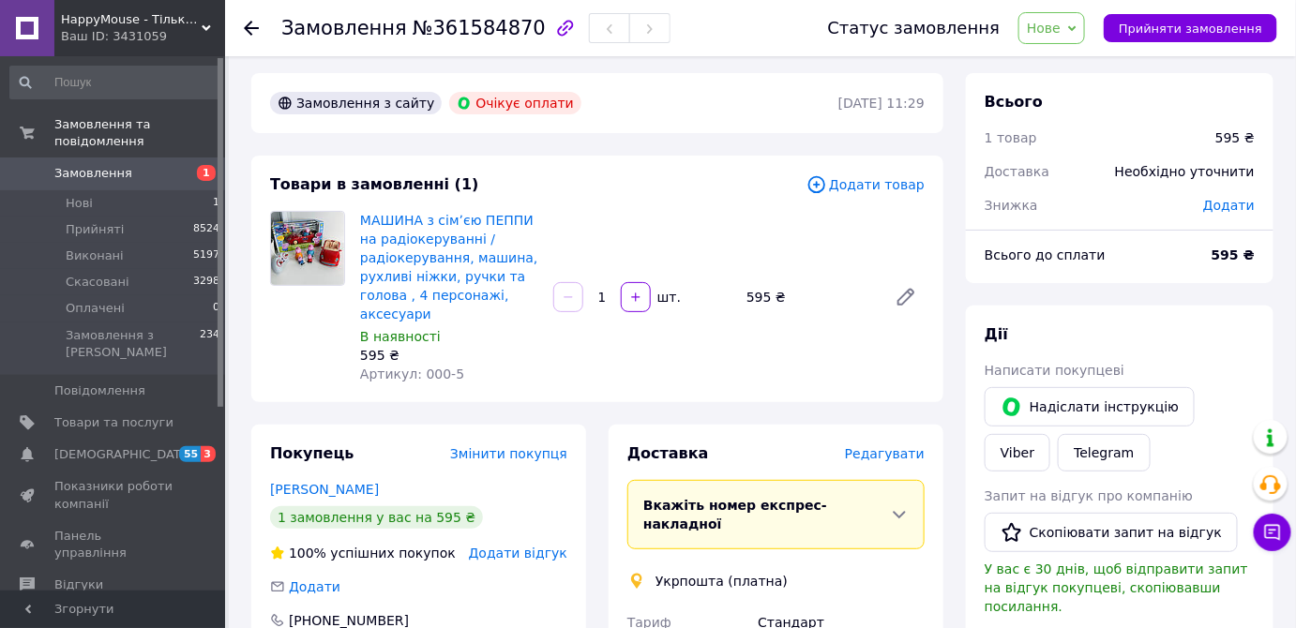
scroll to position [0, 0]
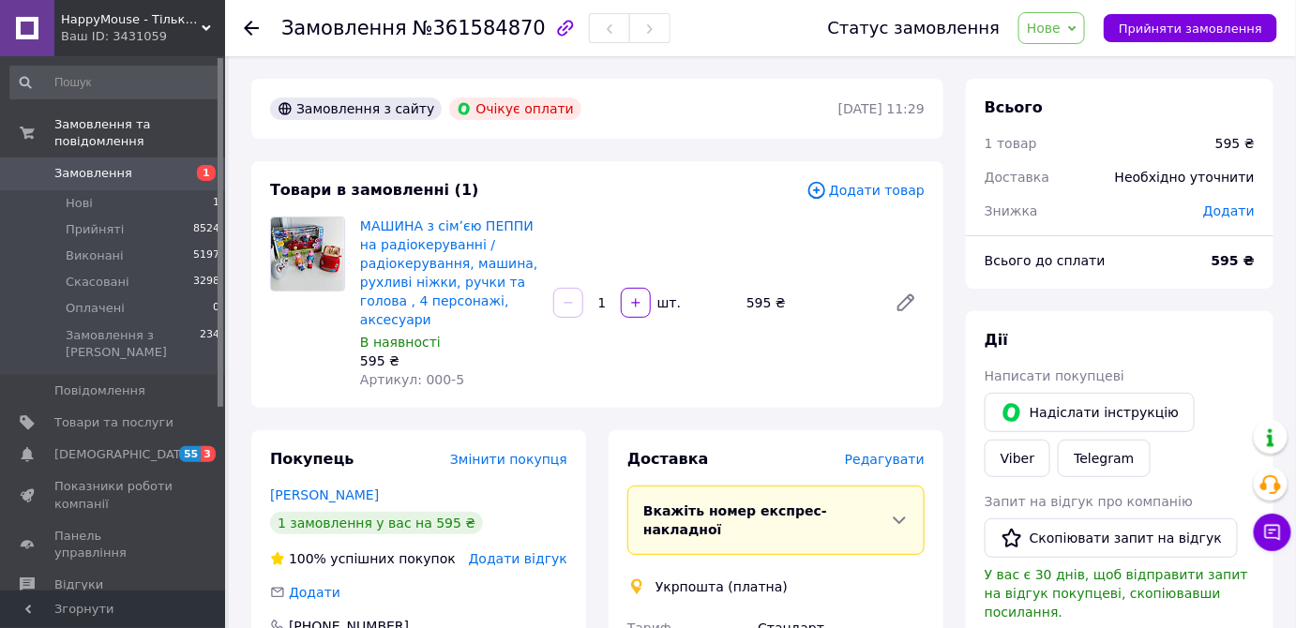
click at [173, 165] on span "Замовлення" at bounding box center [113, 173] width 119 height 17
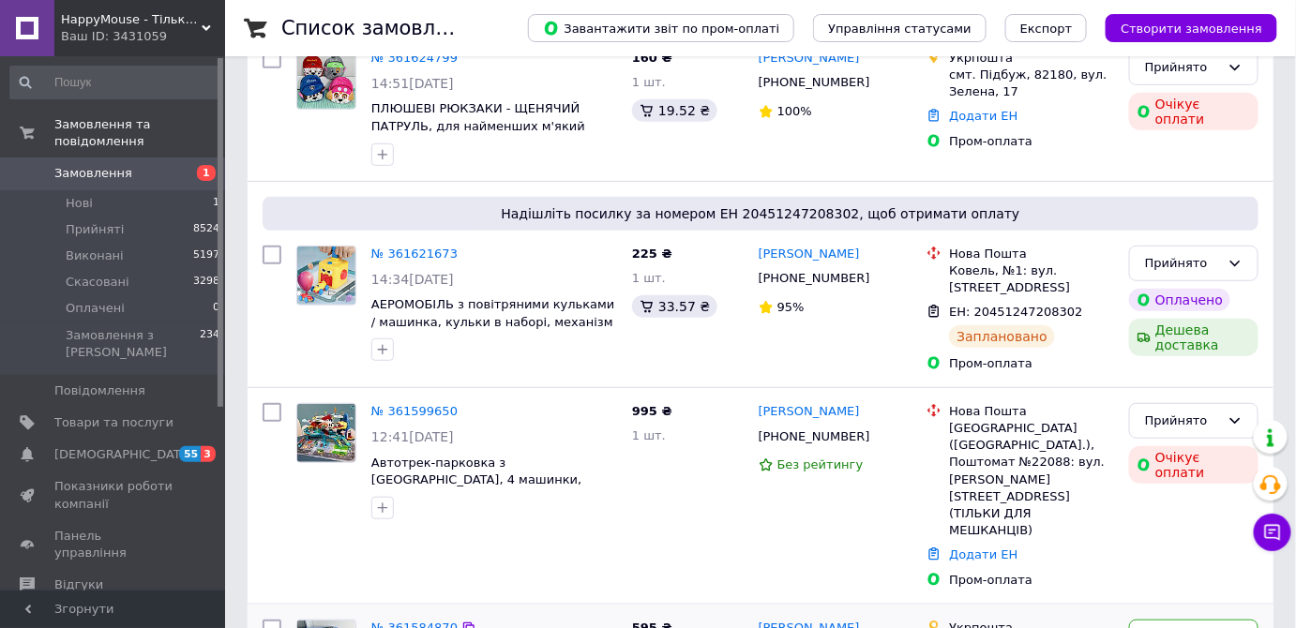
scroll to position [511, 0]
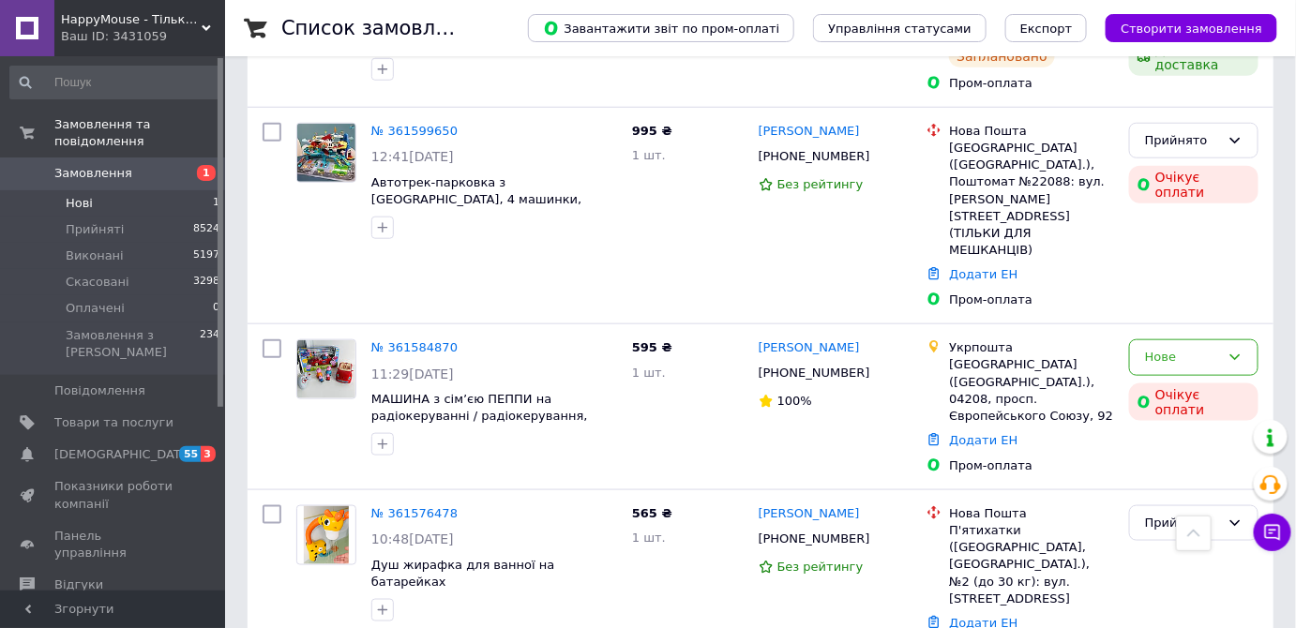
click at [213, 195] on span "1" at bounding box center [216, 203] width 7 height 17
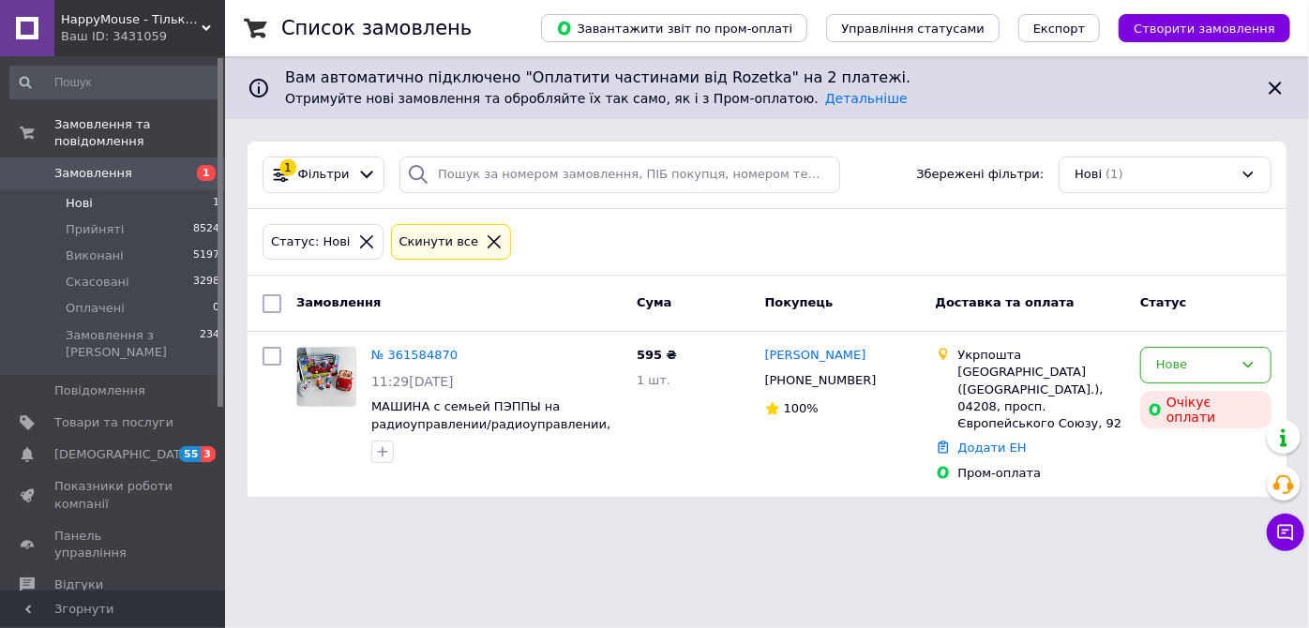
click at [116, 165] on span "Замовлення" at bounding box center [93, 173] width 78 height 17
